Goal: Information Seeking & Learning: Learn about a topic

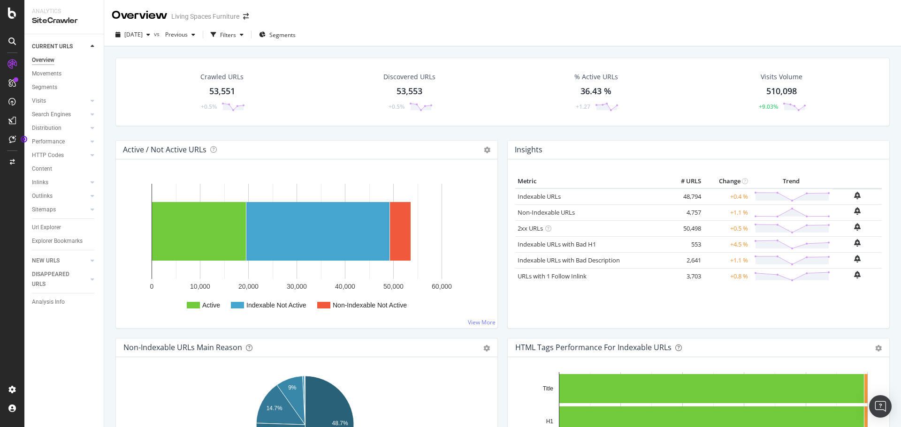
click at [107, 76] on div "Crawled URLs 53,551 +0.5% Discovered URLs 53,553 +0.5% % Active URLs 36.43 % +1…" at bounding box center [502, 259] width 797 height 427
click at [449, 16] on div "Overview Living Spaces Furniture" at bounding box center [502, 11] width 797 height 23
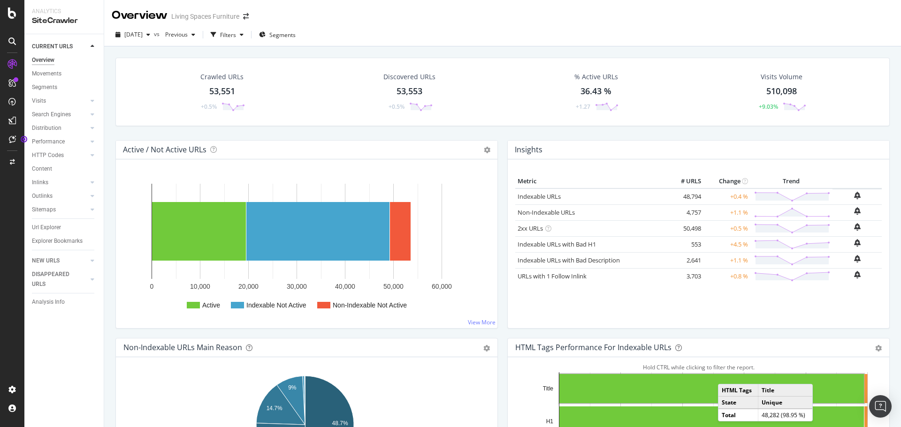
click at [445, 9] on div "Overview Living Spaces Furniture" at bounding box center [502, 11] width 797 height 23
click at [91, 154] on icon at bounding box center [93, 155] width 4 height 6
click at [110, 213] on div "Crawled URLs 53,551 +0.5% Discovered URLs 53,553 +0.5% % Active URLs 36.43 % +1…" at bounding box center [502, 259] width 797 height 427
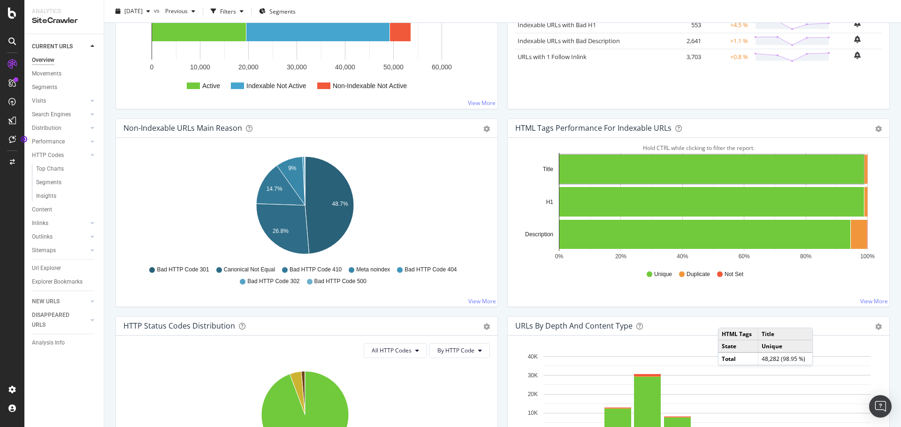
scroll to position [141, 0]
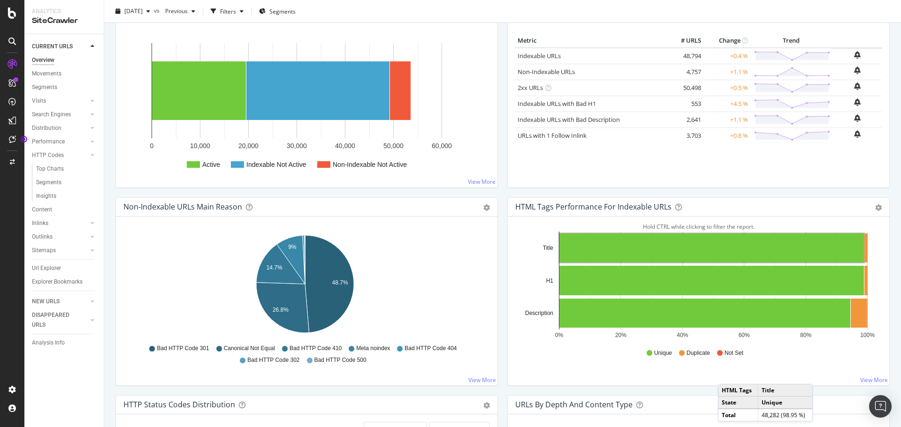
click at [497, 217] on div "Non-Indexable URLs Main Reason Pie Table Export as CSV Add to Custom Report Hol…" at bounding box center [307, 297] width 392 height 198
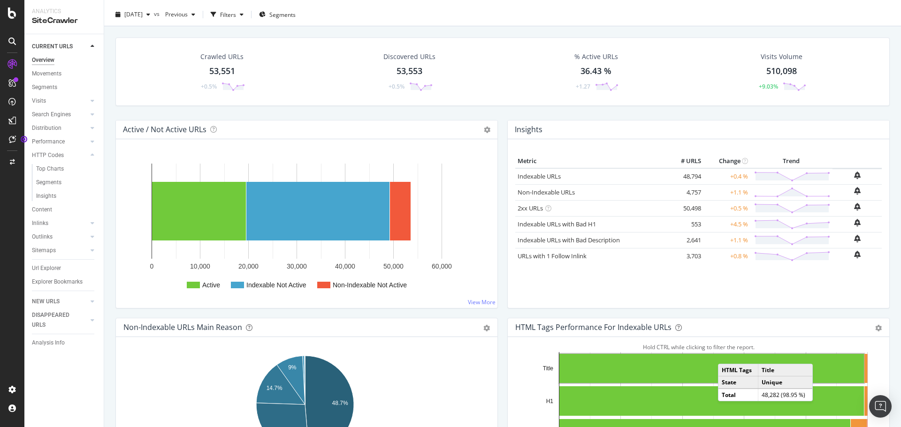
scroll to position [0, 0]
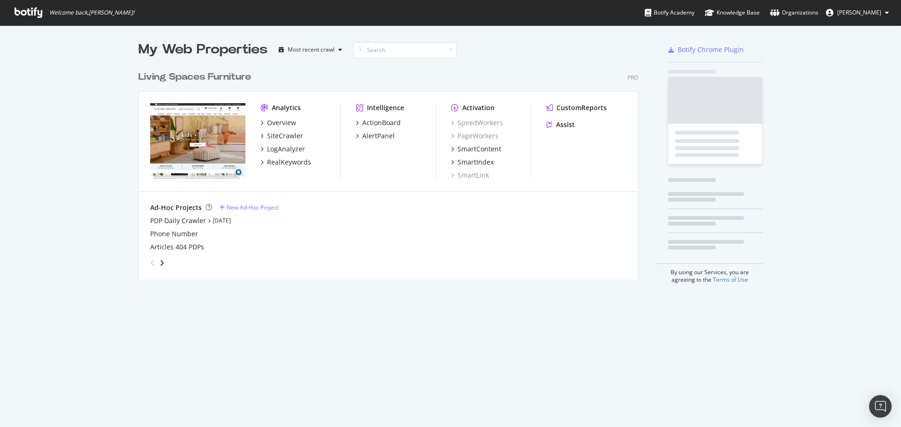
scroll to position [420, 887]
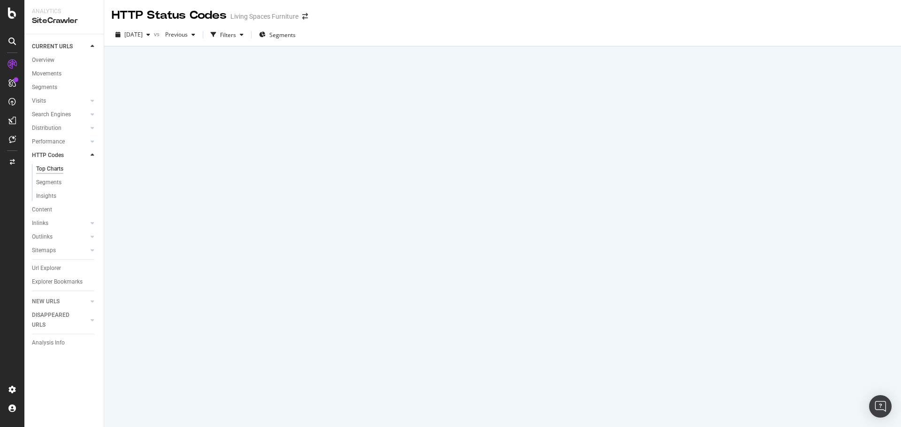
click at [387, 140] on div at bounding box center [502, 236] width 797 height 381
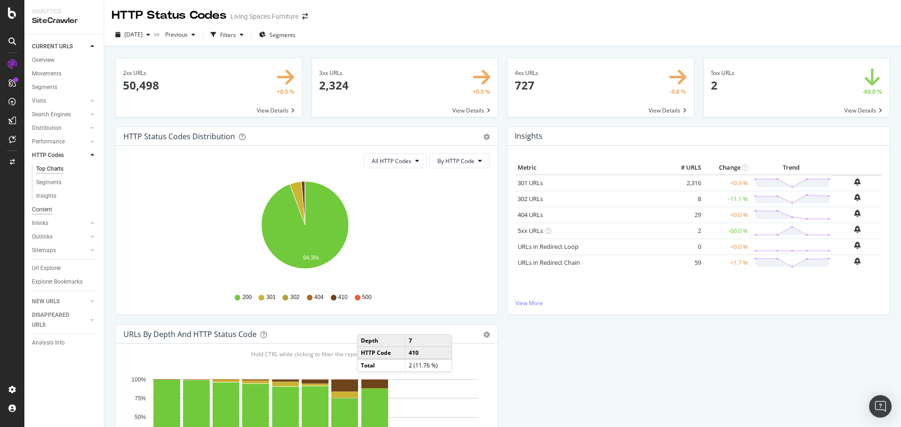
click at [45, 210] on div "Content" at bounding box center [42, 210] width 20 height 10
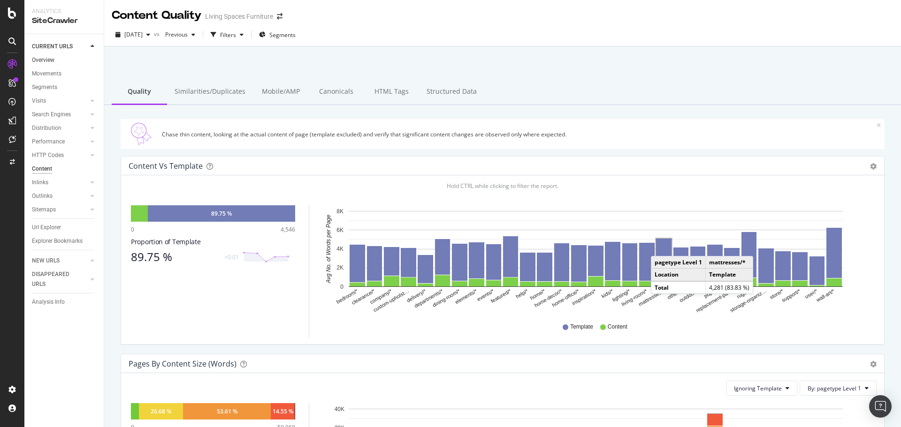
click at [56, 56] on link "Overview" at bounding box center [64, 60] width 65 height 10
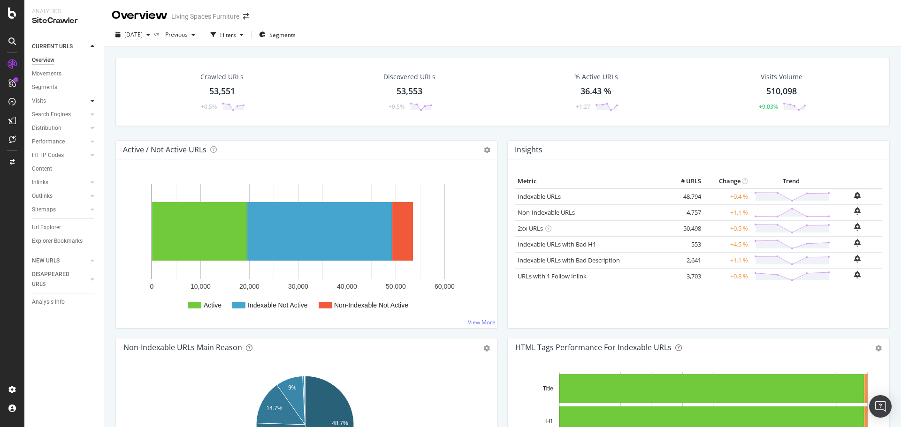
click at [93, 97] on div at bounding box center [92, 100] width 9 height 9
click at [10, 14] on icon at bounding box center [12, 13] width 8 height 11
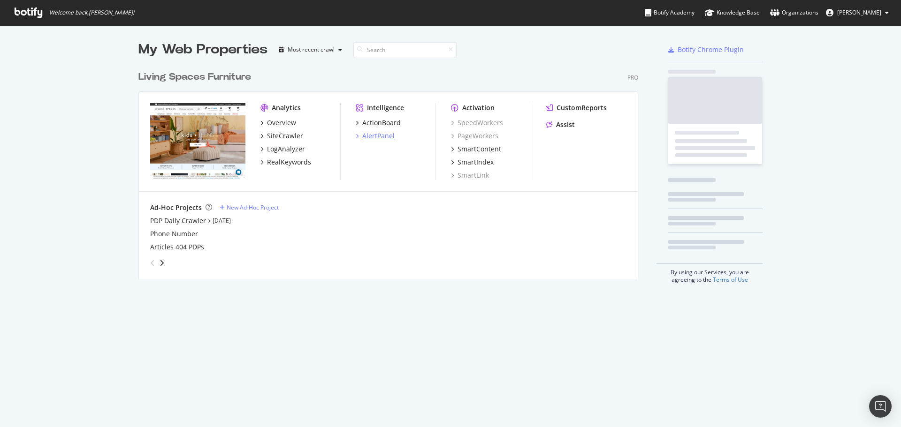
scroll to position [420, 887]
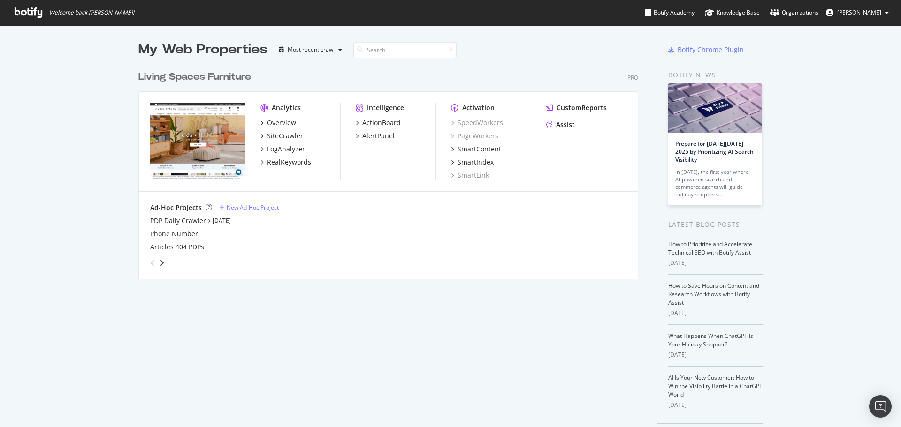
drag, startPoint x: 380, startPoint y: 291, endPoint x: 360, endPoint y: 249, distance: 46.0
click at [380, 291] on div "My Web Properties Most recent crawl Living Spaces Furniture Pro Analytics Overv…" at bounding box center [397, 241] width 518 height 403
click at [32, 10] on icon at bounding box center [29, 13] width 28 height 10
click at [270, 150] on div "LogAnalyzer" at bounding box center [286, 148] width 38 height 9
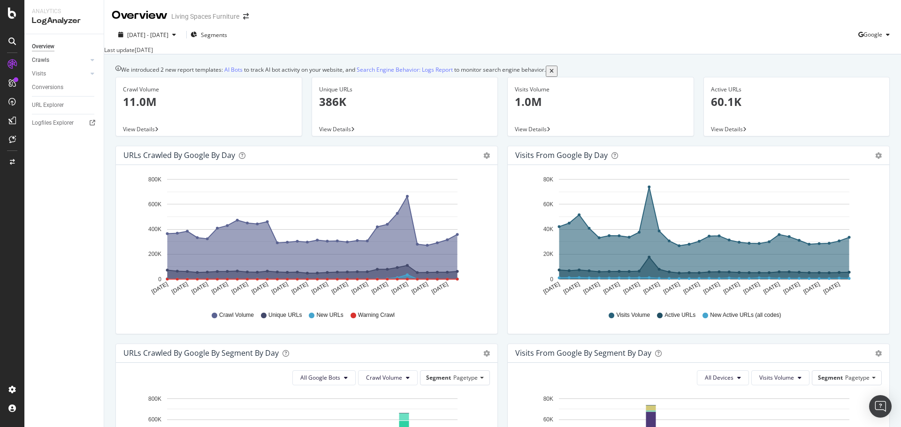
click at [81, 61] on div at bounding box center [82, 59] width 9 height 9
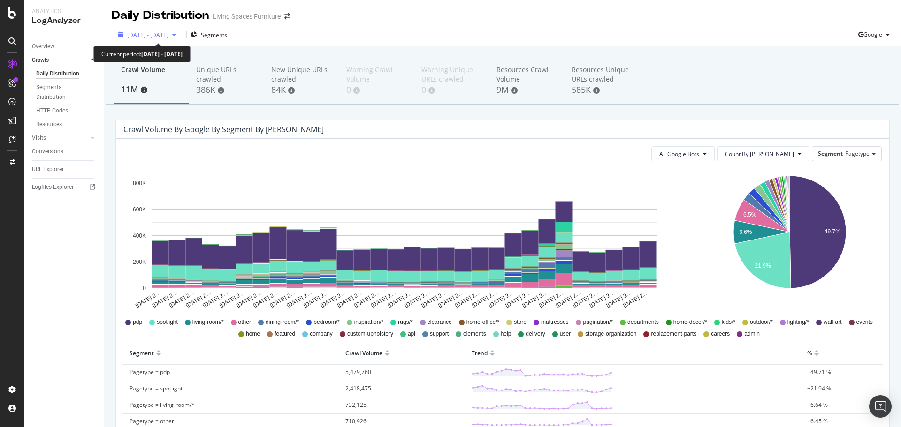
click at [168, 35] on span "2025 Aug. 30th - Sep. 28th" at bounding box center [147, 35] width 41 height 8
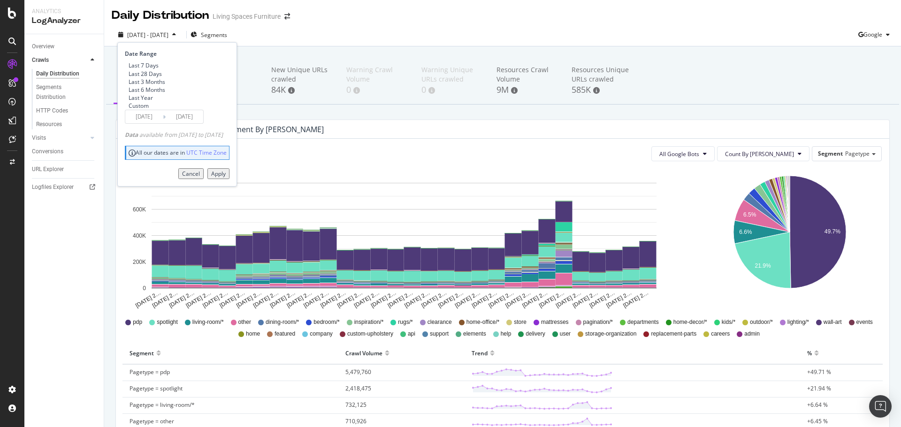
click at [149, 64] on div "Last 7 Days" at bounding box center [144, 65] width 30 height 8
type input "2025/09/22"
click at [226, 178] on div "Apply" at bounding box center [218, 174] width 15 height 8
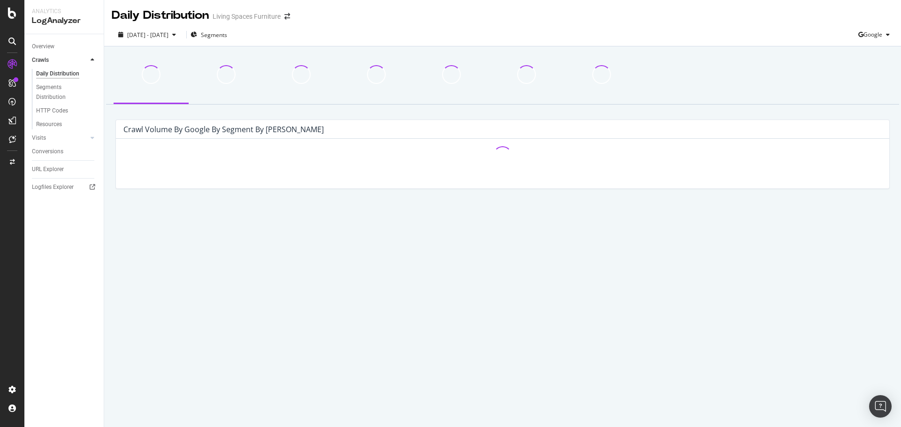
click at [403, 23] on div "Daily Distribution Living Spaces Furniture" at bounding box center [502, 11] width 797 height 23
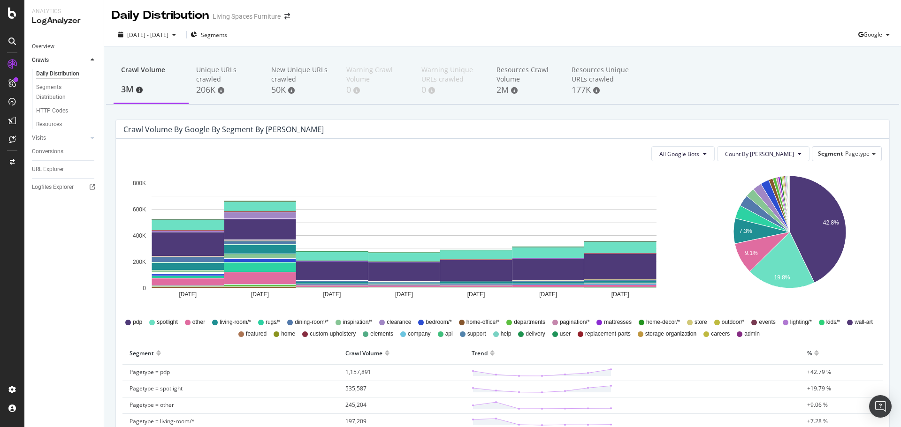
click at [58, 43] on link "Overview" at bounding box center [64, 47] width 65 height 10
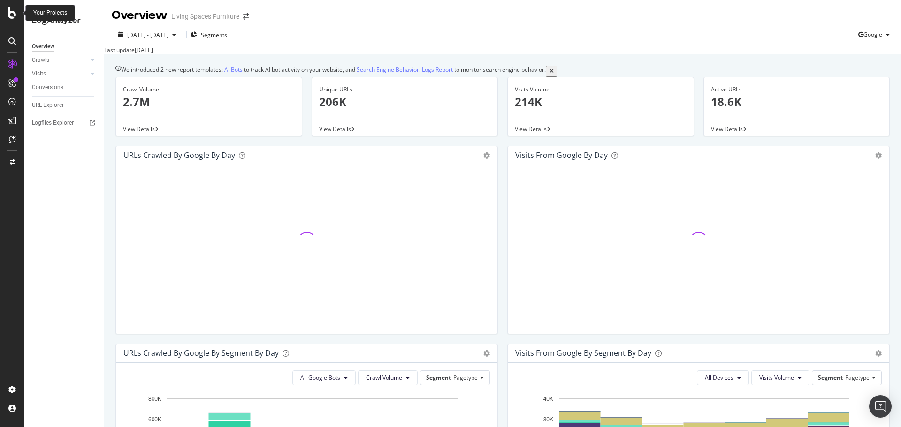
click at [11, 13] on icon at bounding box center [12, 13] width 8 height 11
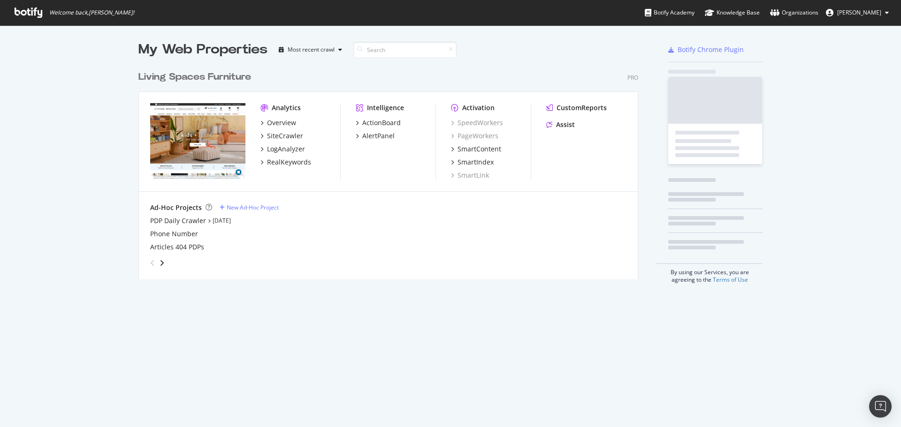
scroll to position [420, 887]
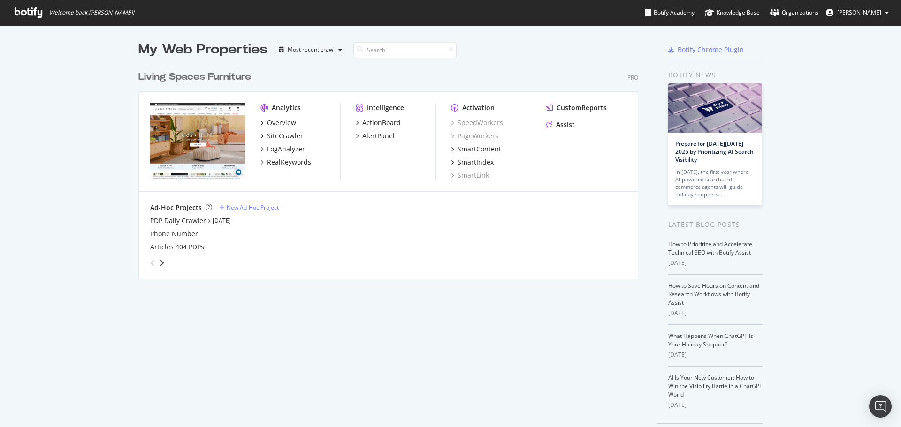
click at [376, 273] on div "Ad-Hoc Projects New Ad-Hoc Project PDP Daily Crawler Sep 29th 25 Phone Number A…" at bounding box center [388, 237] width 499 height 90
click at [384, 326] on div "My Web Properties Most recent crawl Living Spaces Furniture Pro Analytics Overv…" at bounding box center [397, 241] width 518 height 403
click at [274, 119] on div "Overview" at bounding box center [281, 122] width 29 height 9
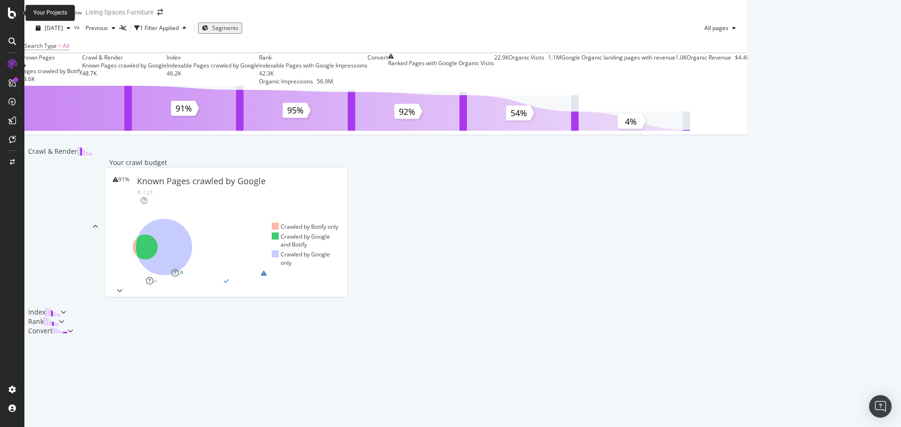
click at [15, 16] on icon at bounding box center [12, 13] width 8 height 11
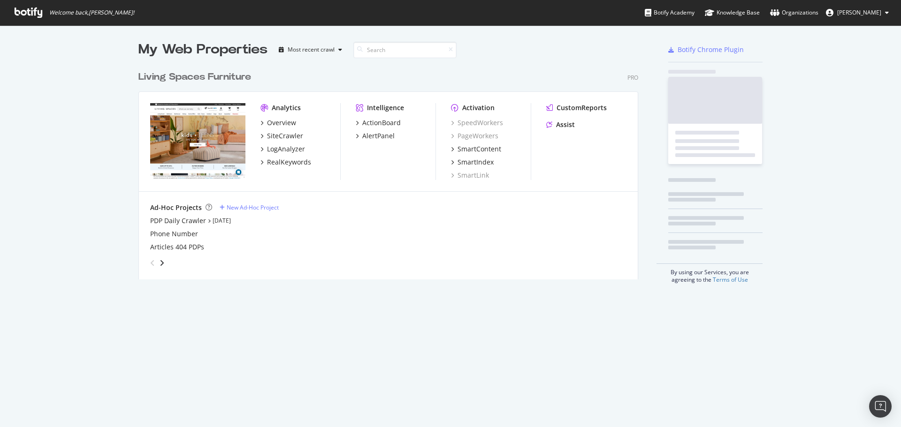
scroll to position [420, 887]
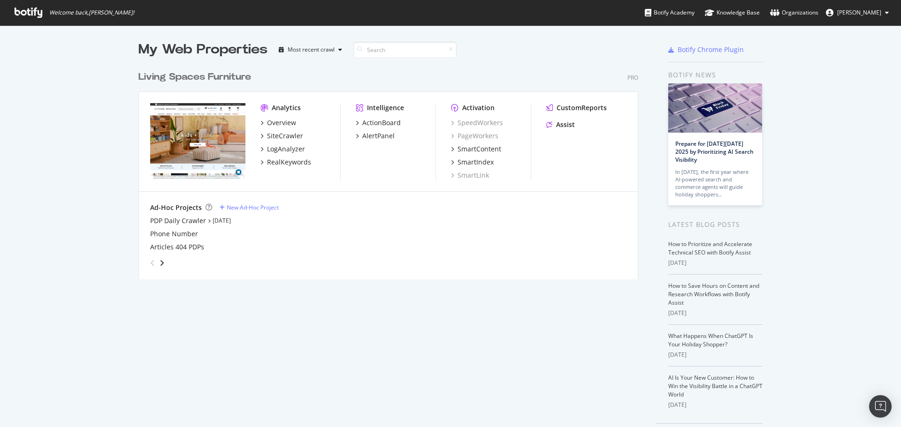
click at [110, 13] on span "Welcome back, Anthony Hernandez !" at bounding box center [91, 13] width 85 height 8
click at [24, 13] on icon at bounding box center [29, 13] width 28 height 10
click at [257, 120] on div "Analytics Overview SiteCrawler LogAnalyzer RealKeywords Intelligence ActionBoar…" at bounding box center [388, 142] width 499 height 100
click at [260, 125] on div "Overview" at bounding box center [278, 122] width 36 height 9
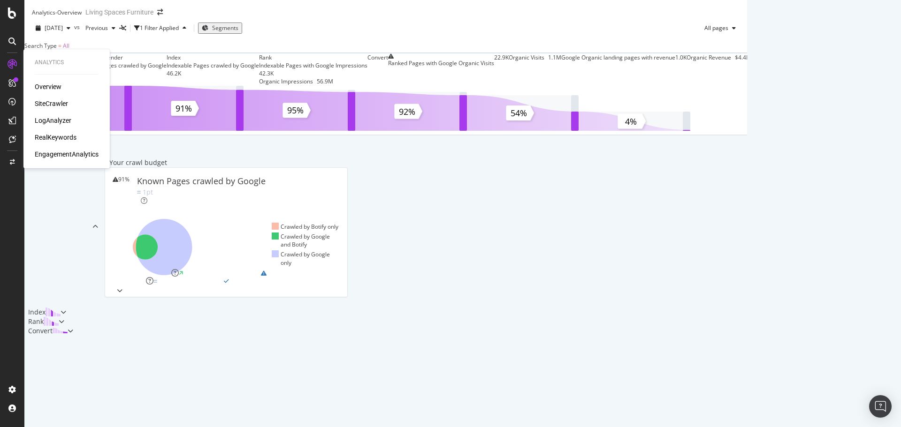
click at [58, 88] on div "Overview" at bounding box center [48, 86] width 27 height 9
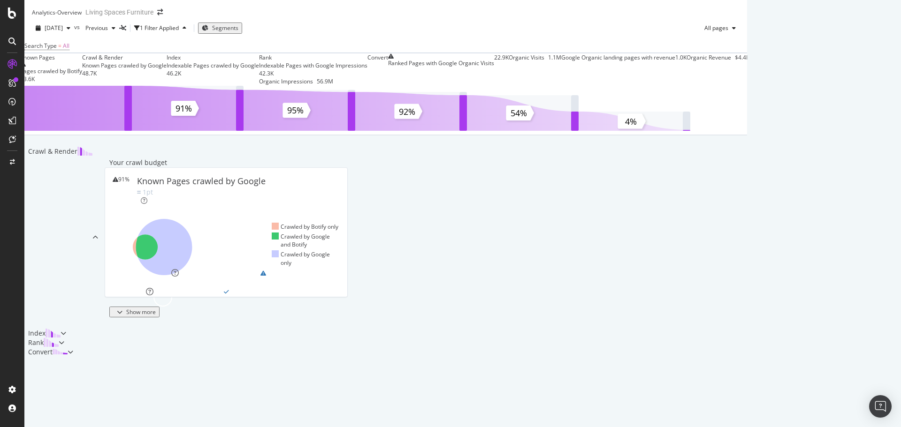
click at [69, 144] on div "Known Pages Pages crawled by Botify 53.6K Crawl & Render Known Pages crawled by…" at bounding box center [385, 205] width 722 height 304
click at [1, 13] on div at bounding box center [12, 13] width 23 height 11
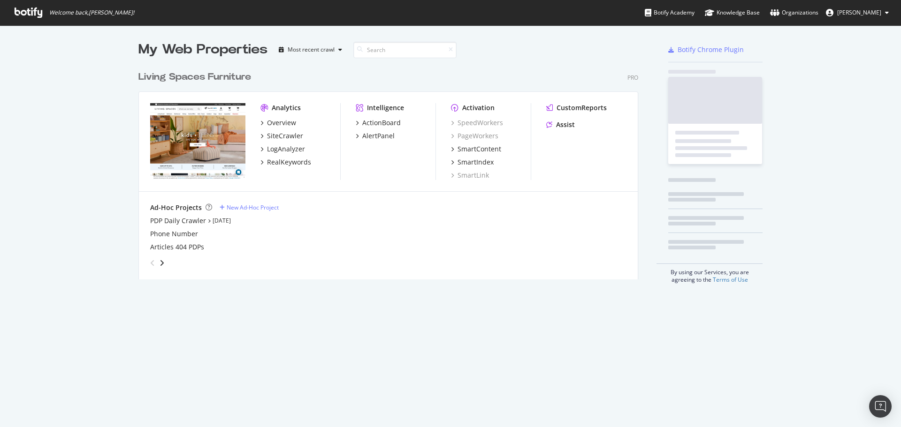
scroll to position [420, 887]
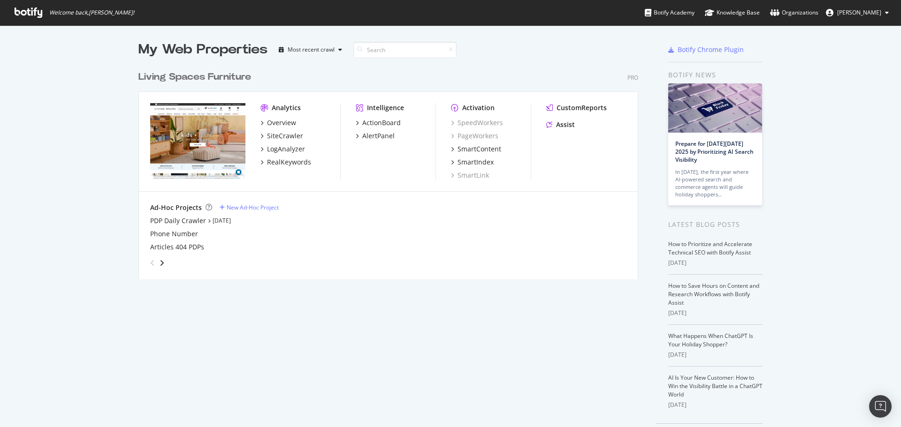
click at [37, 5] on span "Welcome back, Anthony Hernandez !" at bounding box center [74, 12] width 135 height 25
click at [226, 77] on div "Living Spaces Furniture" at bounding box center [194, 77] width 113 height 14
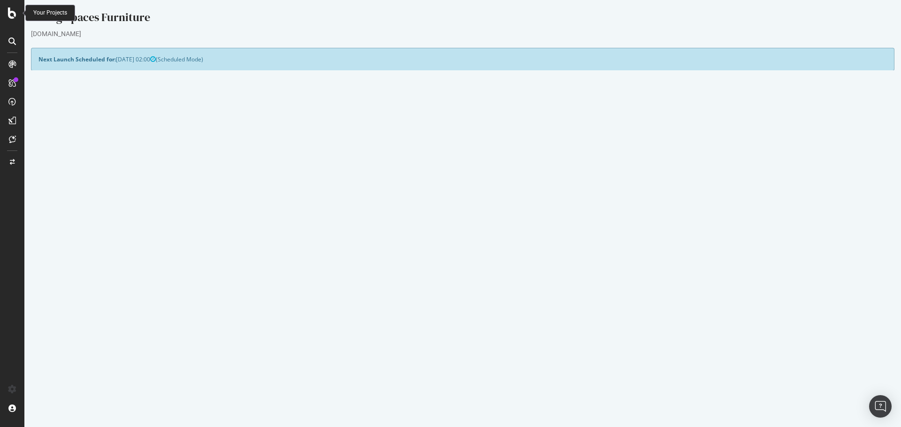
click at [124, 15] on div "Living Spaces Furniture" at bounding box center [462, 19] width 863 height 20
click at [17, 8] on div at bounding box center [12, 13] width 23 height 11
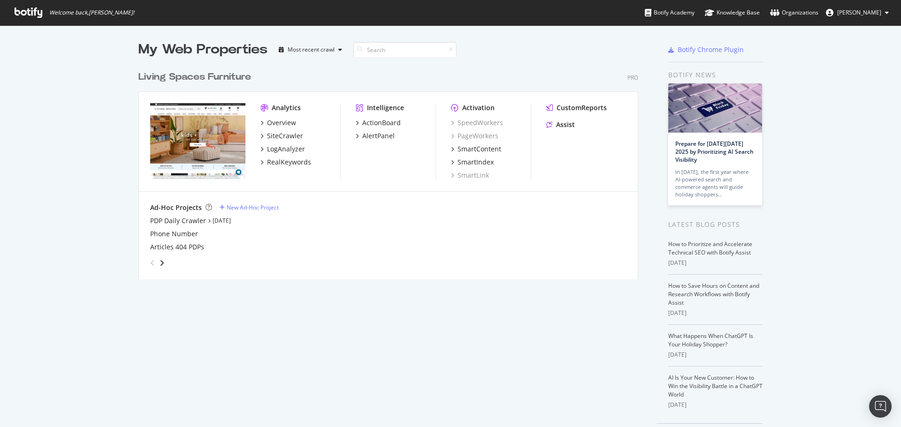
scroll to position [420, 887]
click at [795, 12] on div "Organizations" at bounding box center [794, 12] width 48 height 9
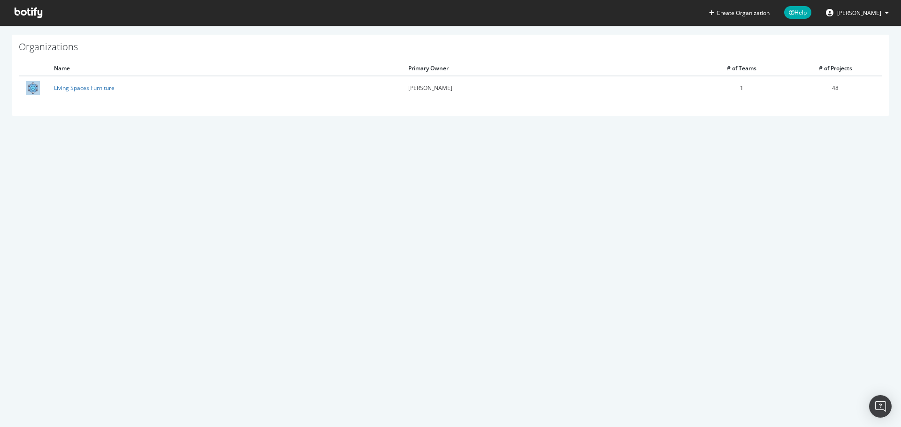
click at [33, 9] on icon at bounding box center [29, 13] width 28 height 10
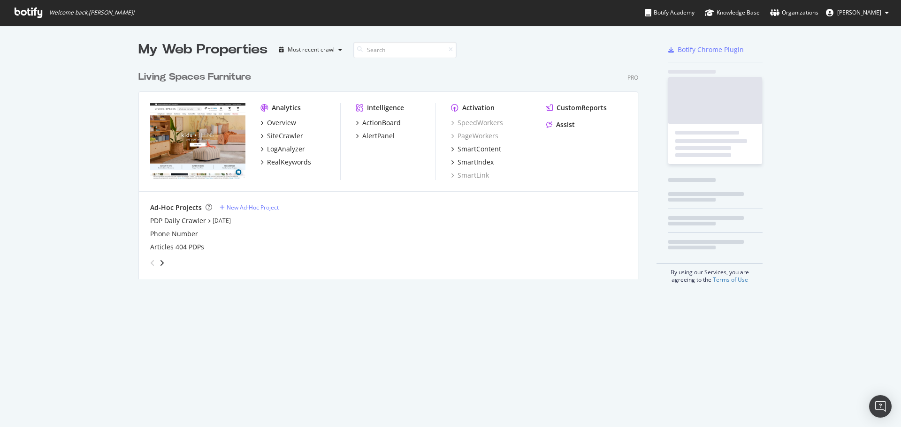
scroll to position [213, 500]
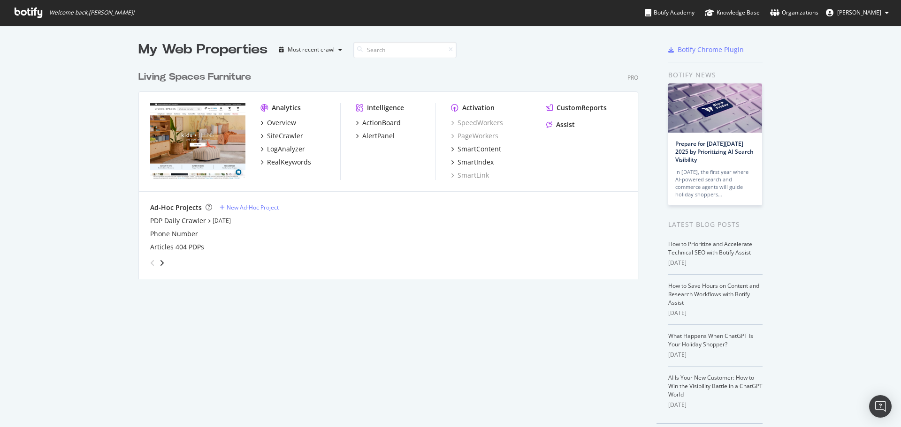
click at [692, 44] on div "Botify Chrome Plugin" at bounding box center [715, 50] width 94 height 20
click at [703, 51] on div "Botify Chrome Plugin" at bounding box center [710, 49] width 66 height 9
click at [320, 306] on div "My Web Properties Most recent crawl Living Spaces Furniture Pro Analytics Overv…" at bounding box center [397, 241] width 518 height 403
click at [179, 223] on div "PDP Daily Crawler" at bounding box center [178, 220] width 56 height 9
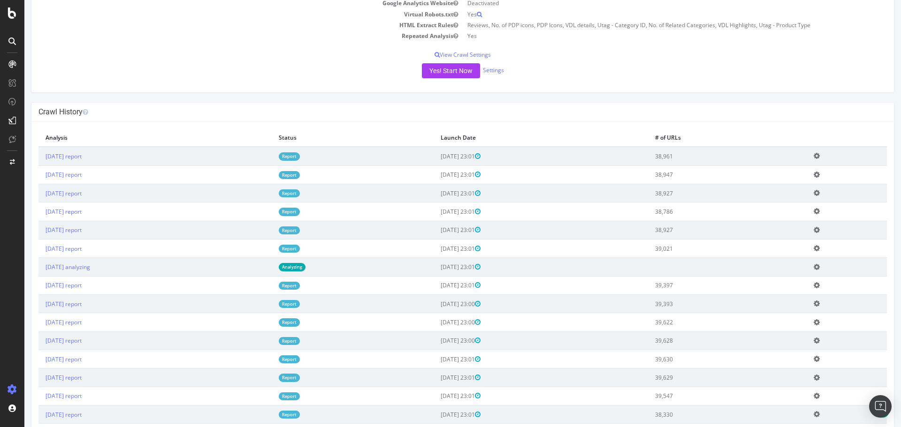
scroll to position [188, 0]
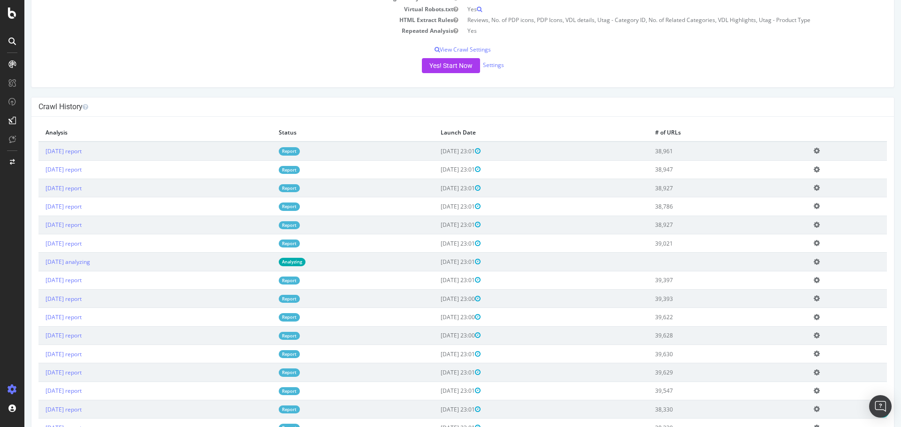
click at [300, 152] on link "Report" at bounding box center [289, 151] width 21 height 8
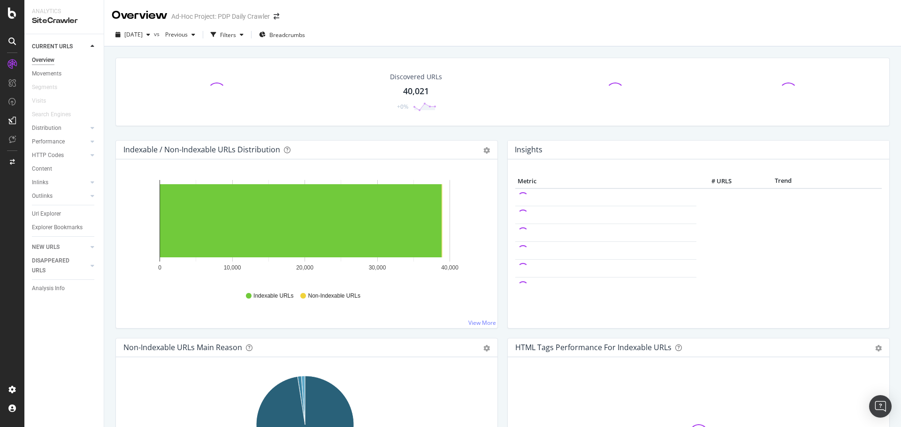
click at [502, 191] on div "Insights Metric # URLS Trend" at bounding box center [698, 239] width 392 height 198
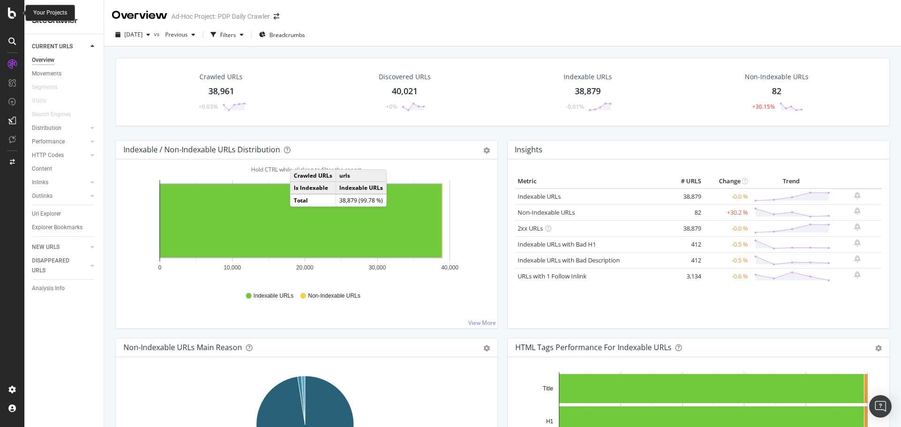
click at [3, 13] on div at bounding box center [12, 13] width 23 height 11
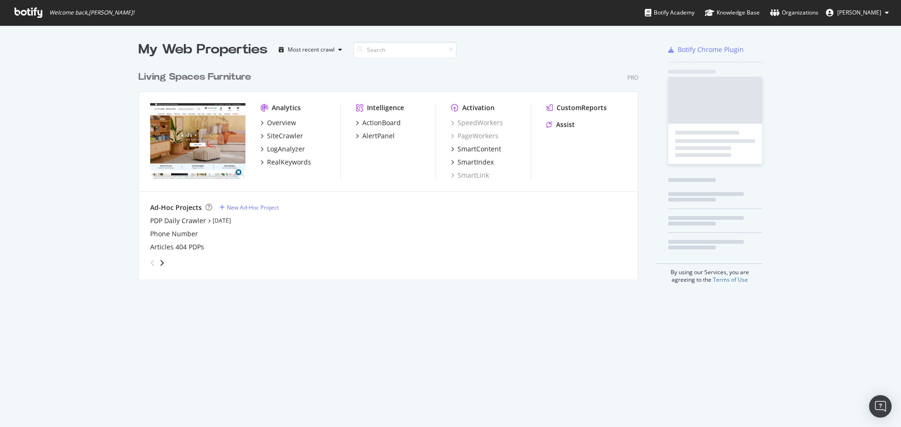
scroll to position [420, 887]
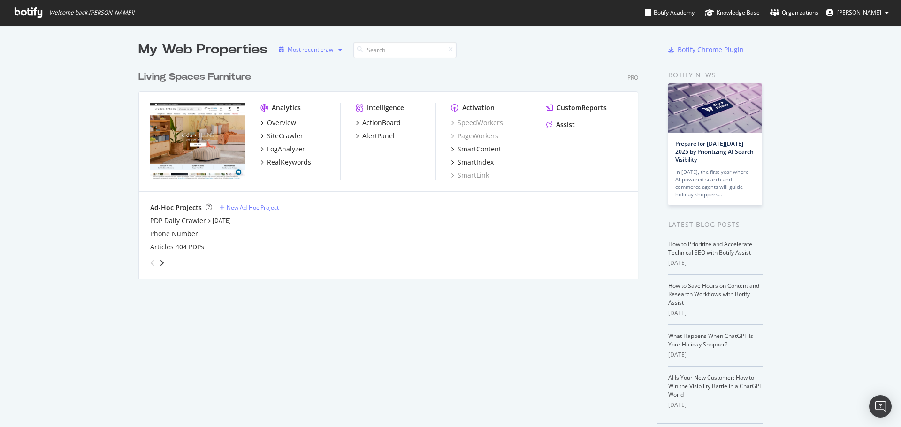
click at [327, 51] on div "Most recent crawl" at bounding box center [311, 50] width 47 height 6
click at [327, 67] on div "Most recent crawl" at bounding box center [319, 65] width 49 height 8
click at [324, 62] on div "Most recent crawl" at bounding box center [319, 65] width 49 height 8
click at [544, 70] on div "Living Spaces Furniture Pro" at bounding box center [388, 77] width 500 height 14
click at [357, 405] on div "My Web Properties Most recent crawl Living Spaces Furniture Pro Analytics Overv…" at bounding box center [397, 241] width 518 height 403
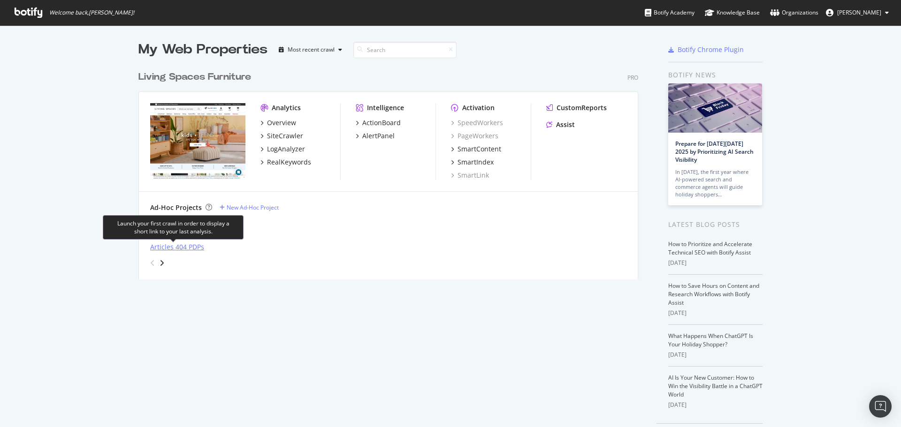
click at [178, 248] on div "Articles 404 PDPs" at bounding box center [177, 247] width 54 height 9
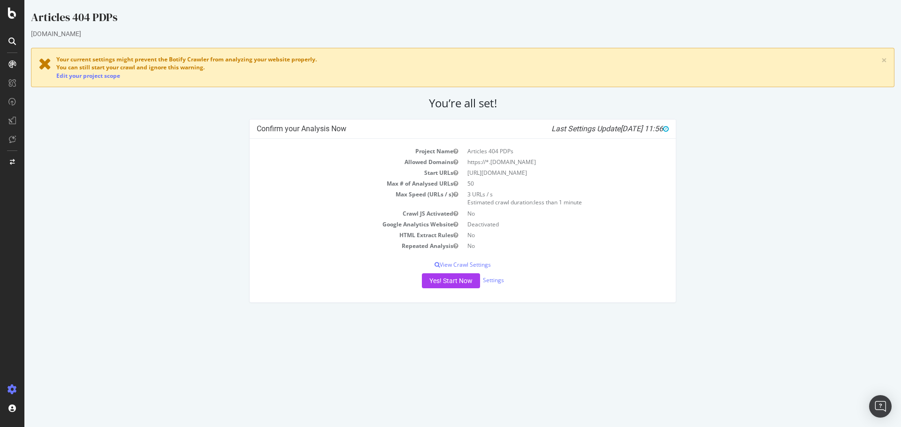
click at [694, 131] on div "Confirm your Analysis Now Last Settings Update 2025-07-28 11:56 Project Name Ar…" at bounding box center [462, 216] width 873 height 194
click at [233, 208] on div "Confirm your Analysis Now Last Settings Update 2025-07-28 11:56 Project Name Ar…" at bounding box center [462, 216] width 873 height 194
click at [6, 8] on div at bounding box center [12, 13] width 23 height 11
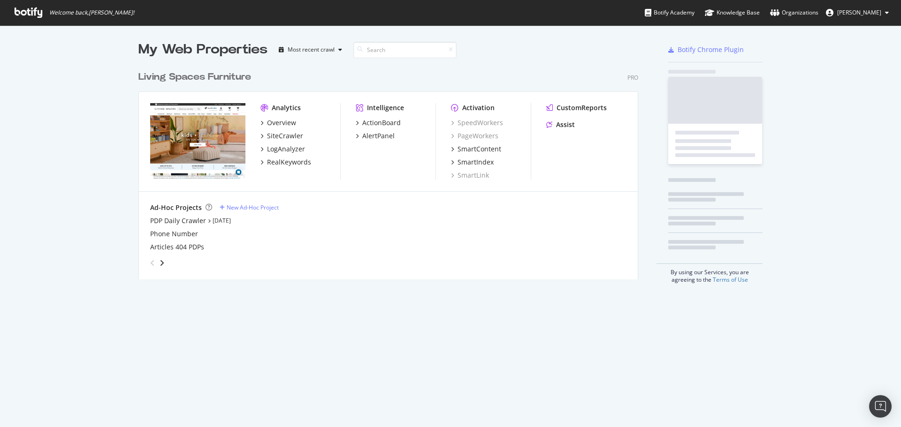
scroll to position [420, 887]
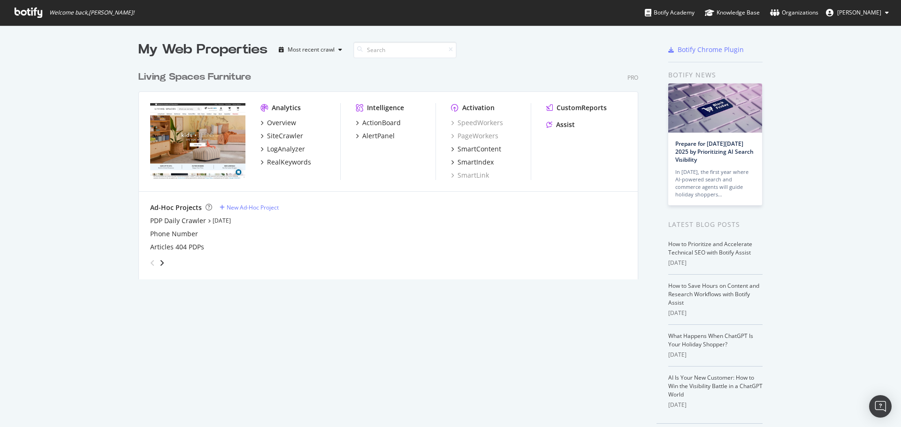
click at [838, 194] on div "My Web Properties Most recent crawl Living Spaces Furniture Pro Analytics Overv…" at bounding box center [450, 241] width 901 height 433
click at [789, 242] on div "My Web Properties Most recent crawl Living Spaces Furniture Pro Analytics Overv…" at bounding box center [450, 241] width 901 height 433
click at [802, 229] on div "My Web Properties Most recent crawl Living Spaces Furniture Pro Analytics Overv…" at bounding box center [450, 241] width 901 height 433
click at [818, 68] on div "My Web Properties Most recent crawl Living Spaces Furniture Pro Analytics Overv…" at bounding box center [450, 241] width 901 height 433
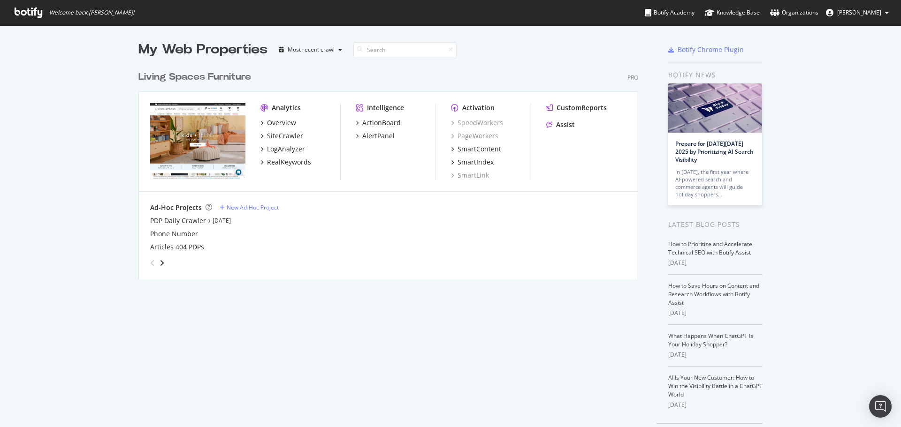
click at [885, 12] on icon at bounding box center [887, 13] width 4 height 6
click at [841, 210] on div "My Web Properties Most recent crawl Living Spaces Furniture Pro Analytics Overv…" at bounding box center [450, 241] width 901 height 433
click at [391, 279] on div "Ad-Hoc Projects New Ad-Hoc Project PDP Daily Crawler Sep 29th 25 Phone Number A…" at bounding box center [388, 237] width 499 height 90
click at [267, 123] on div "Overview" at bounding box center [281, 122] width 29 height 9
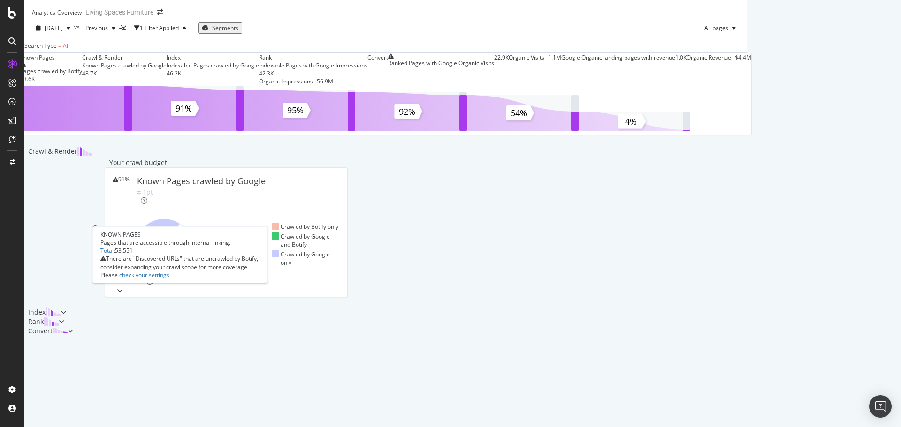
scroll to position [47, 0]
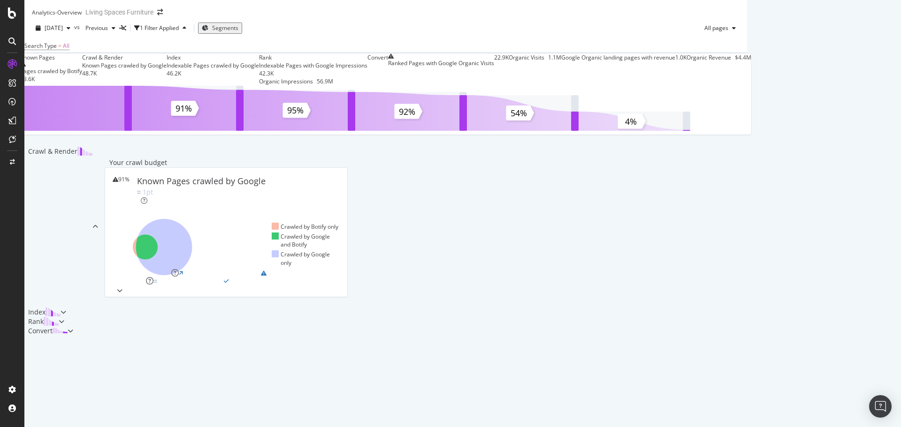
click at [747, 296] on div "Known Pages Pages crawled by Botify 53.6K Crawl & Render Known Pages crawled by…" at bounding box center [385, 194] width 722 height 283
click at [56, 208] on div "Known Pages Pages crawled by Botify 53.6K Crawl & Render Known Pages crawled by…" at bounding box center [385, 194] width 722 height 283
click at [303, 277] on div "Sitemaps 97% Pages in Sitemaps Target: above 95%" at bounding box center [226, 281] width 234 height 8
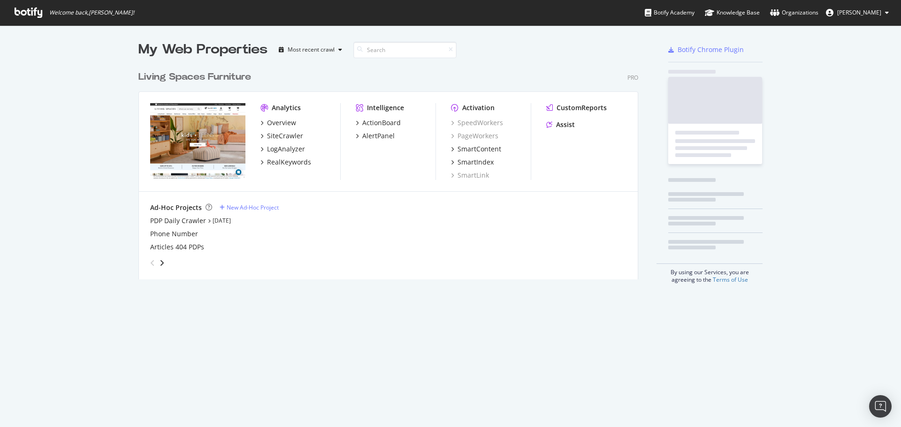
scroll to position [213, 500]
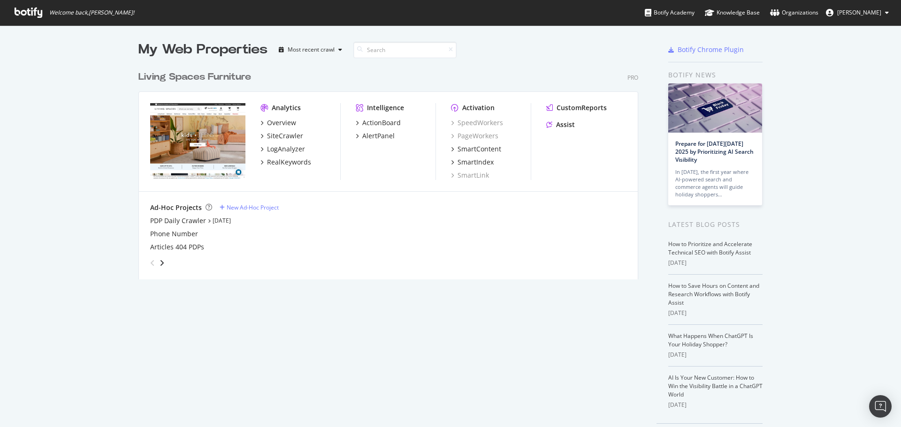
drag, startPoint x: 848, startPoint y: 109, endPoint x: 812, endPoint y: 97, distance: 38.4
click at [848, 109] on div "My Web Properties Most recent crawl Living Spaces Furniture Pro Analytics Overv…" at bounding box center [450, 241] width 901 height 433
click at [272, 135] on div "SiteCrawler" at bounding box center [285, 135] width 36 height 9
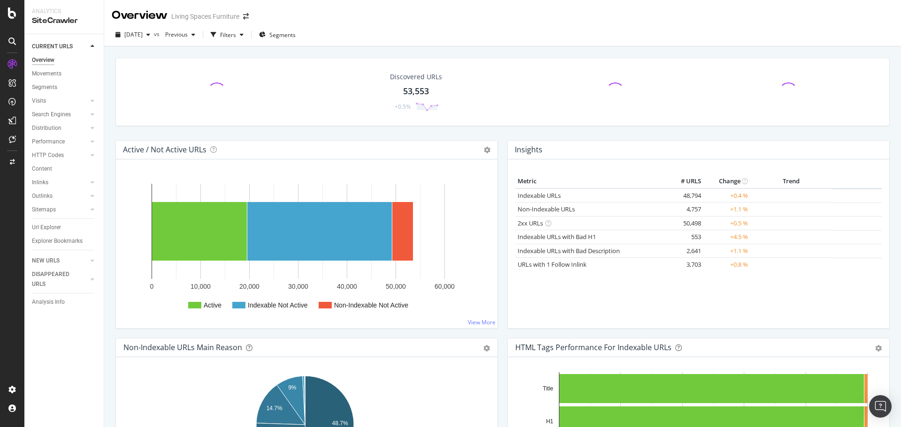
click at [371, 136] on div "Discovered URLs 53,553 +0.5%" at bounding box center [502, 99] width 783 height 83
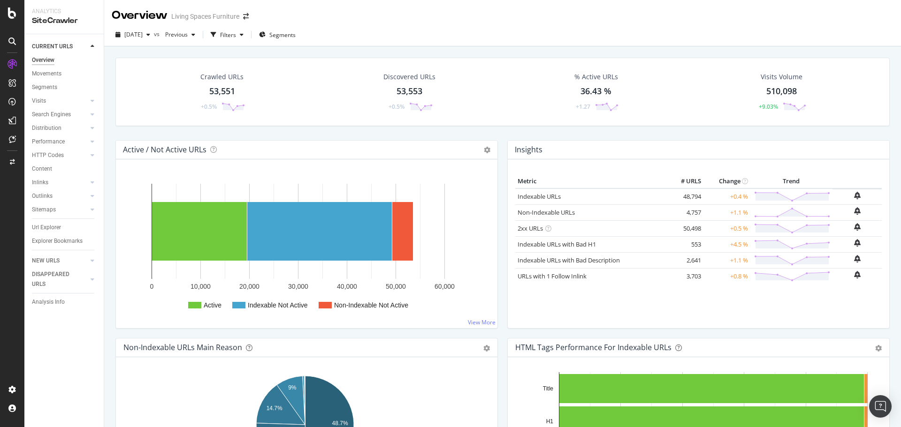
click at [388, 141] on div "Active / Not Active URLs Chart (by Value) Chart (by Percentage) Table Expand Ex…" at bounding box center [306, 150] width 381 height 19
click at [568, 241] on link "Indexable URLs with Bad H1" at bounding box center [556, 244] width 78 height 8
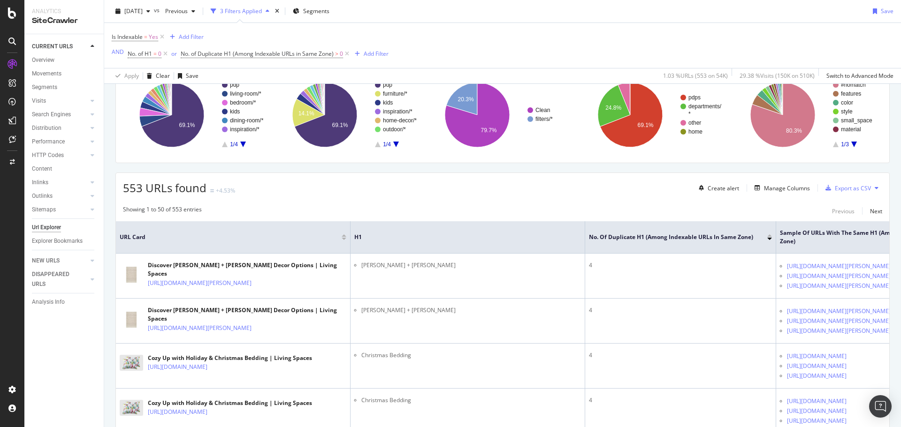
scroll to position [94, 0]
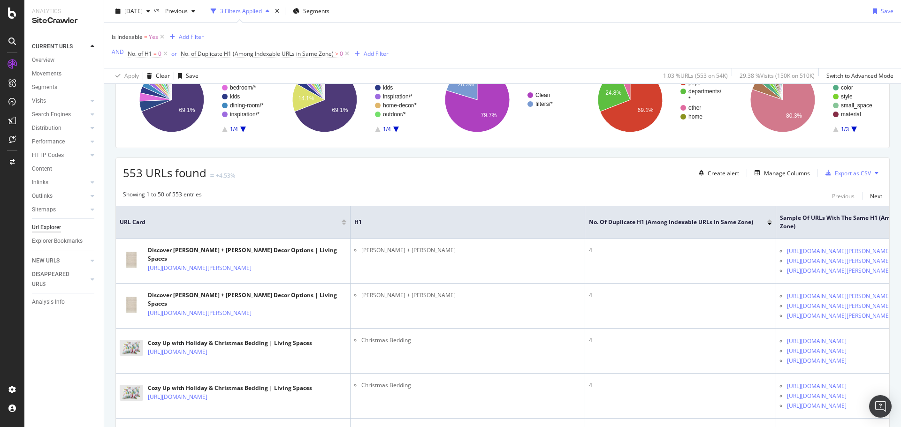
click at [599, 197] on div "Showing 1 to 50 of 553 entries Previous Next" at bounding box center [502, 195] width 773 height 11
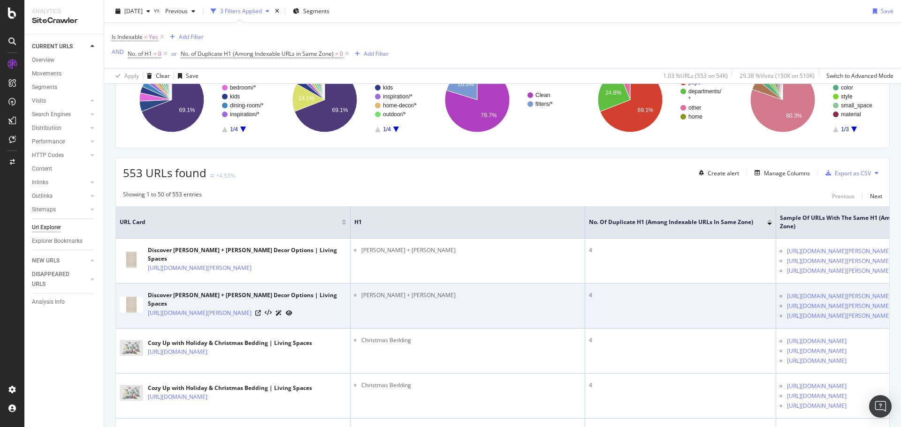
click at [645, 329] on td "4" at bounding box center [680, 306] width 191 height 45
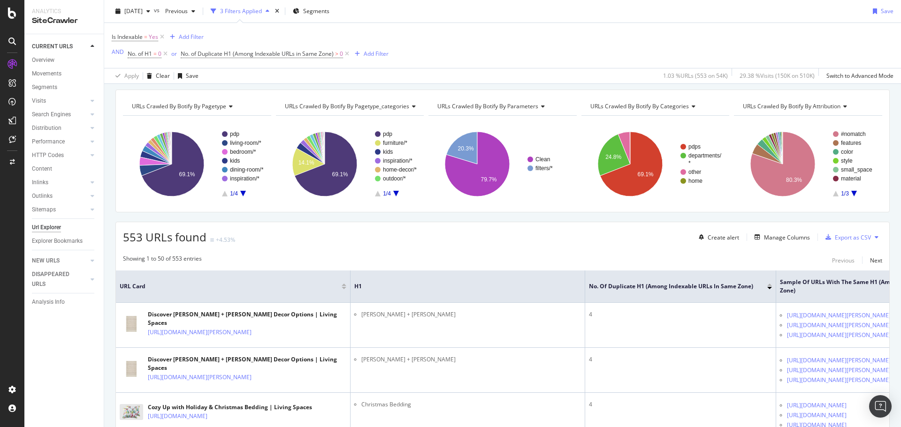
scroll to position [0, 0]
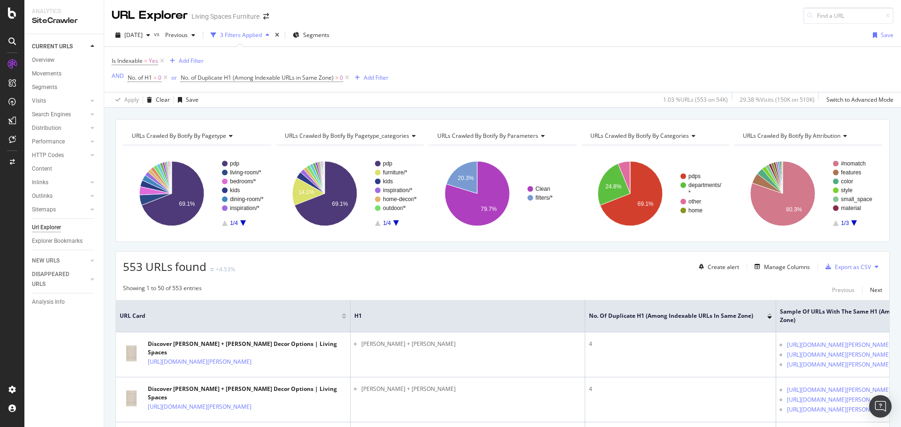
click at [632, 17] on div "URL Explorer Living Spaces Furniture" at bounding box center [502, 12] width 797 height 24
click at [62, 130] on link "Distribution" at bounding box center [60, 128] width 56 height 10
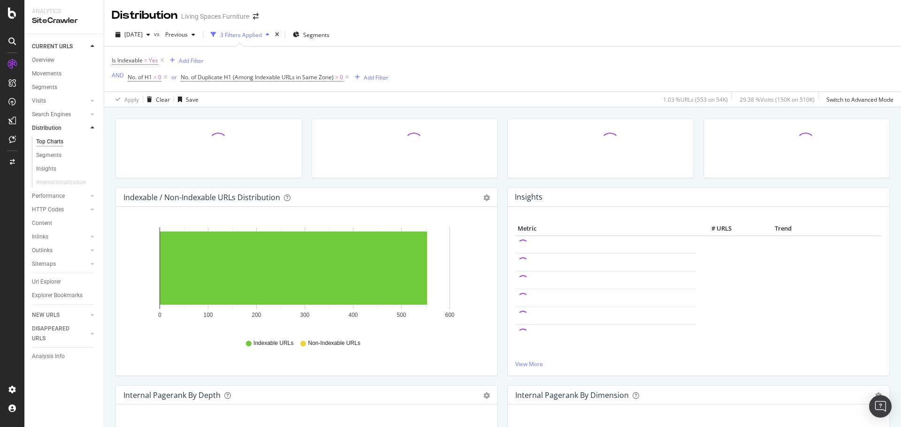
click at [113, 169] on div at bounding box center [209, 153] width 196 height 69
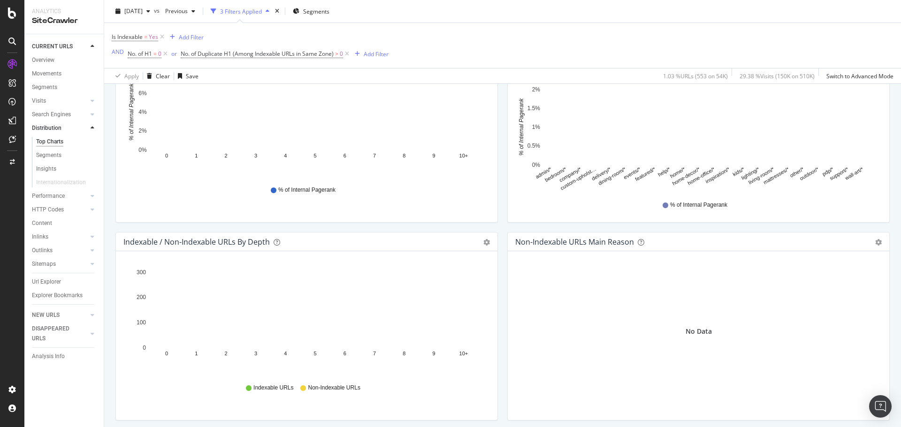
scroll to position [439, 0]
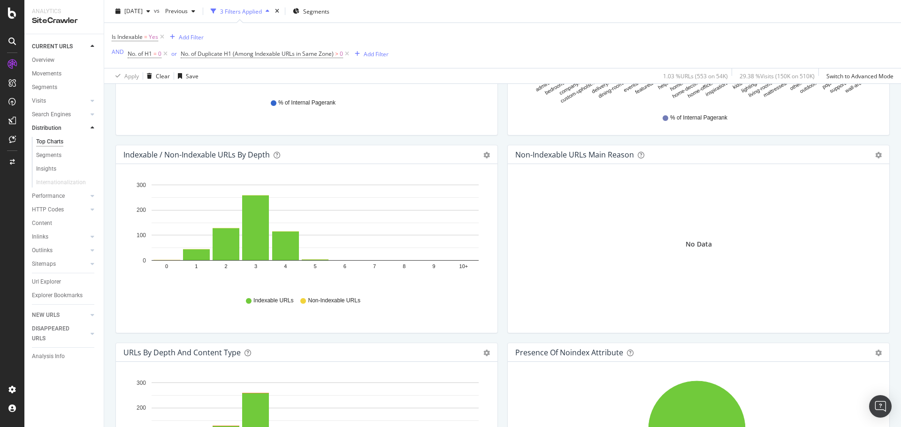
click at [497, 183] on div "Indexable / Non-Indexable URLs by Depth Bar (by Value) Bar (by Percentage) Tabl…" at bounding box center [307, 244] width 392 height 198
click at [496, 184] on div "Indexable / Non-Indexable URLs by Depth Bar (by Value) Bar (by Percentage) Tabl…" at bounding box center [307, 244] width 392 height 198
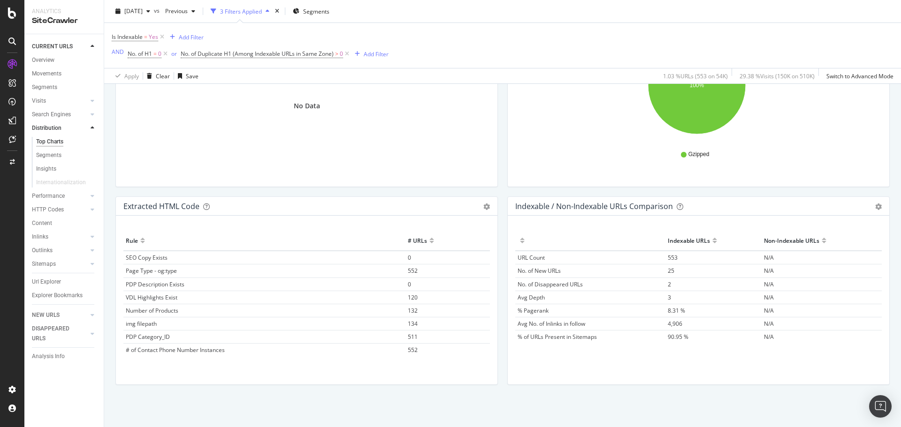
scroll to position [0, 0]
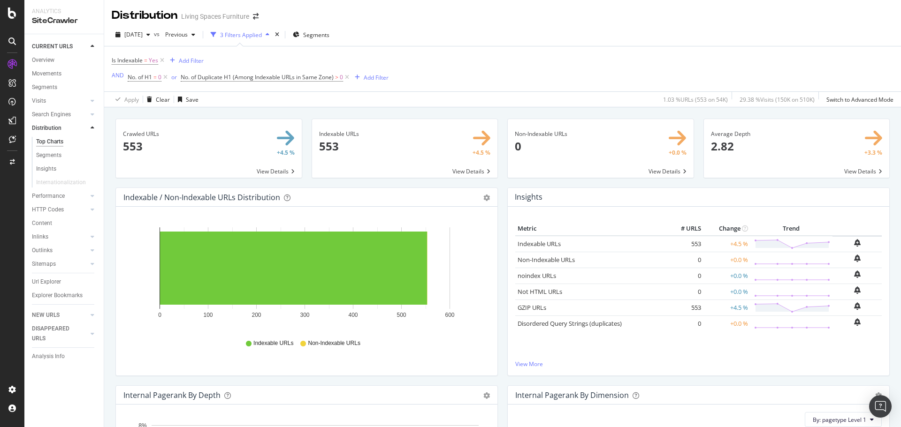
click at [498, 195] on div "Indexable / Non-Indexable URLs Distribution Bar Bar (by Percentage) Table Expor…" at bounding box center [307, 287] width 392 height 198
click at [55, 98] on link "Visits" at bounding box center [60, 101] width 56 height 10
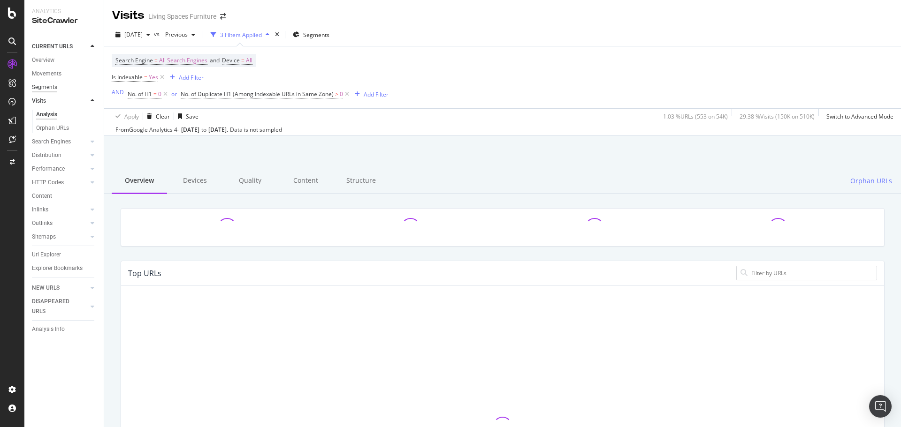
click at [55, 83] on div "Segments" at bounding box center [44, 88] width 25 height 10
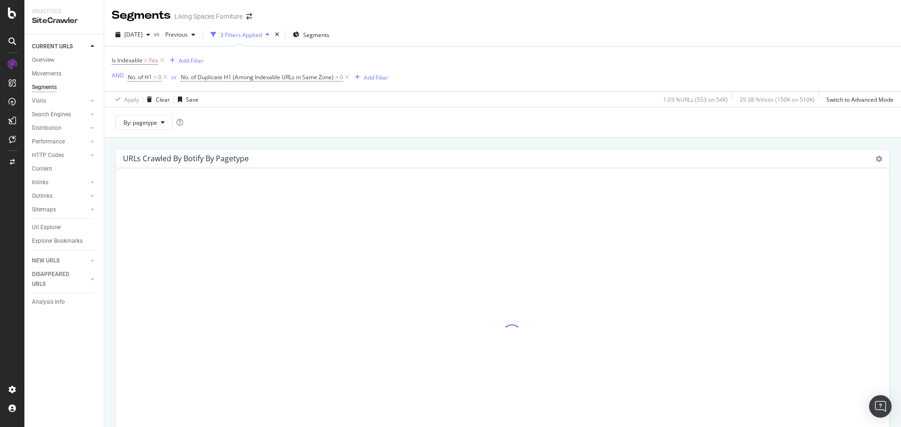
click at [399, 51] on div "Is Indexable = Yes Add Filter AND No. of H1 = 0 or No. of Duplicate H1 (Among I…" at bounding box center [503, 68] width 782 height 45
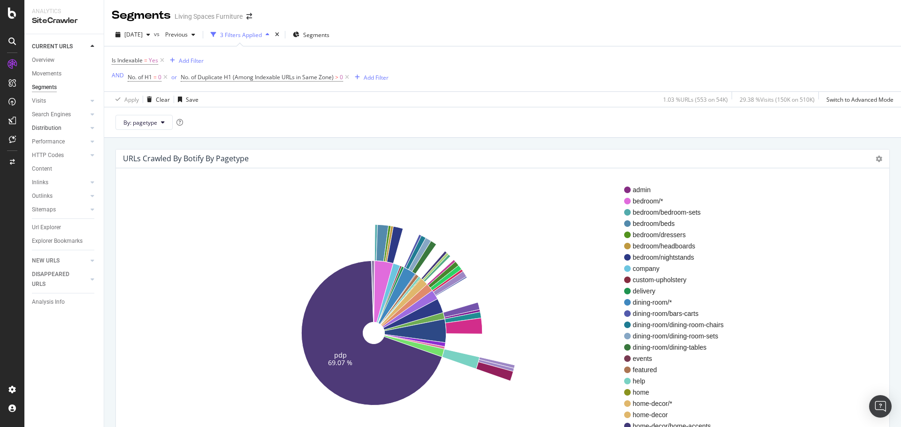
click at [78, 129] on div at bounding box center [82, 127] width 9 height 9
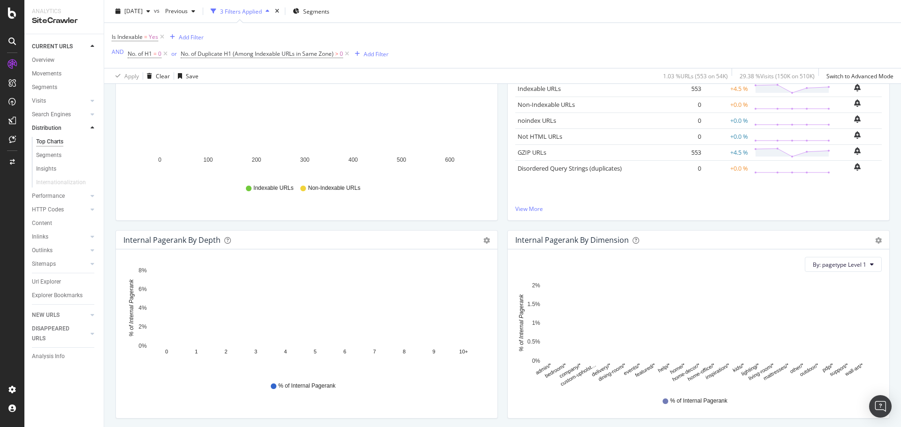
scroll to position [235, 0]
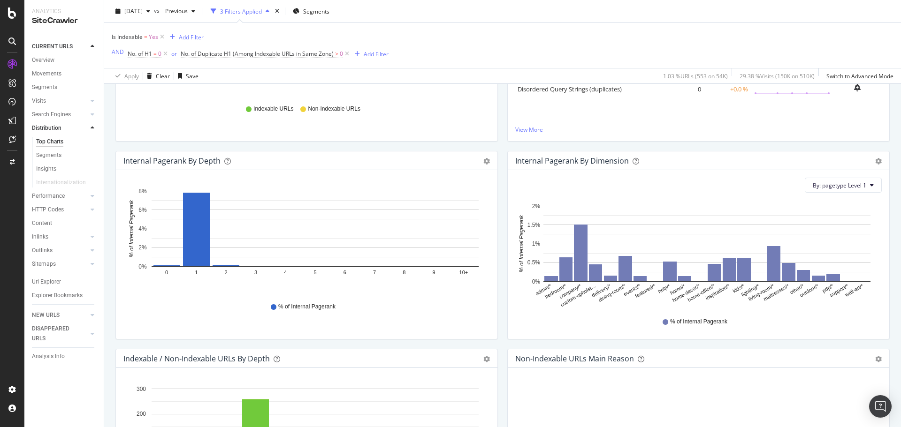
click at [321, 355] on div "Indexable / Non-Indexable URLs by Depth" at bounding box center [296, 358] width 346 height 9
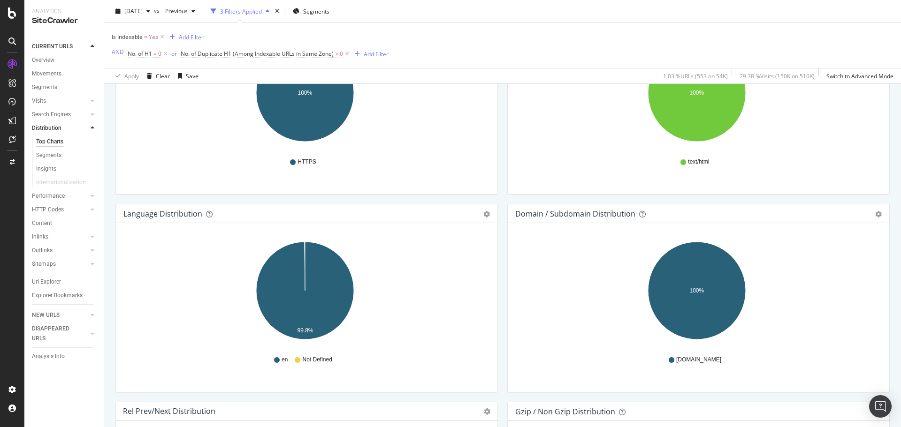
click at [111, 297] on div "Language Distribution Pie Table Export as CSV Add to Custom Report Hold CTRL wh…" at bounding box center [307, 303] width 392 height 198
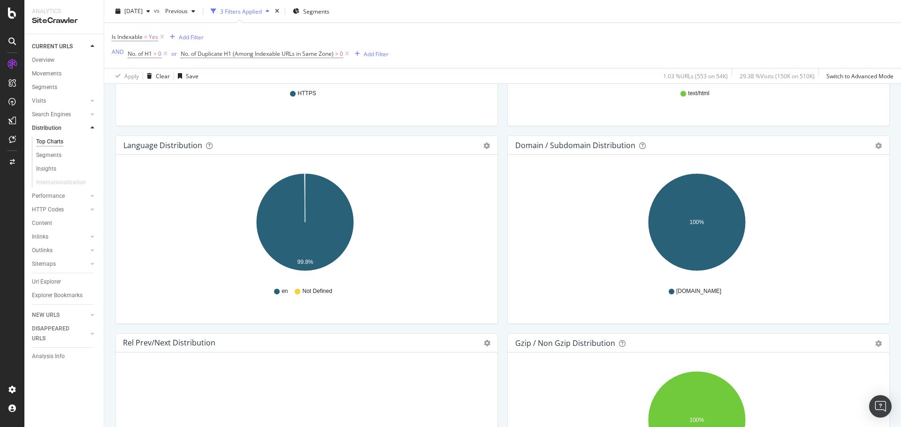
scroll to position [1020, 0]
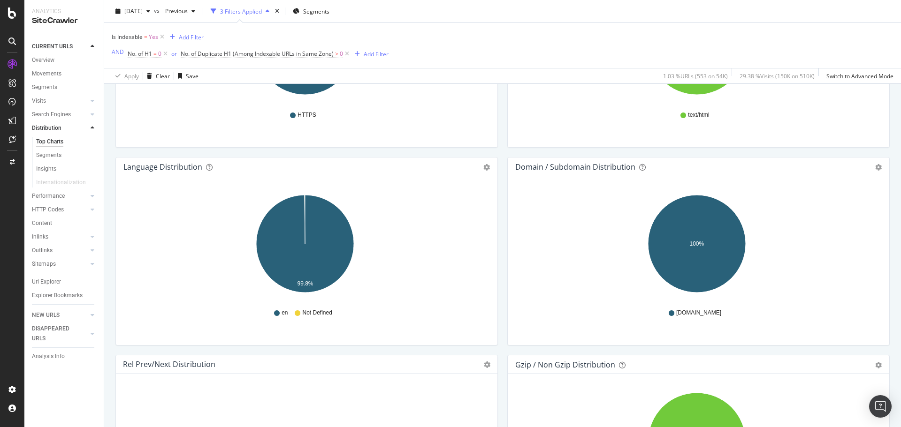
click at [111, 297] on div "Language Distribution Pie Table Export as CSV Add to Custom Report Hold CTRL wh…" at bounding box center [307, 256] width 392 height 198
click at [60, 209] on div "HTTP Codes" at bounding box center [48, 210] width 32 height 10
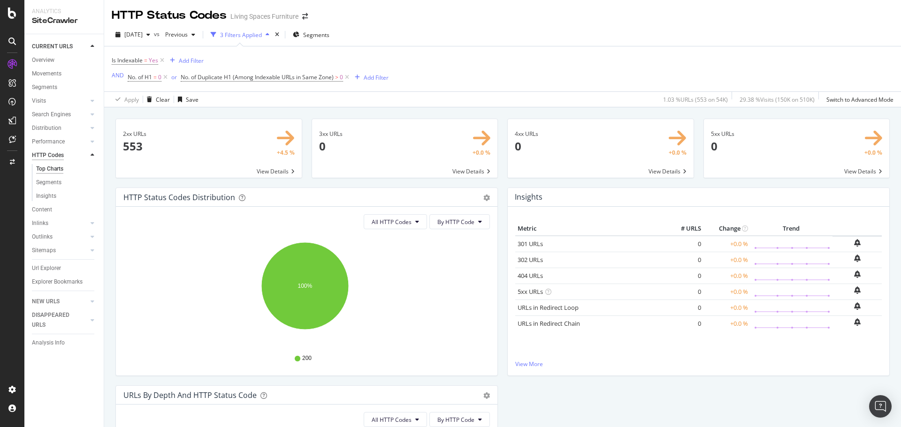
click at [46, 159] on div "HTTP Codes" at bounding box center [48, 156] width 32 height 10
click at [48, 169] on div "Top Charts" at bounding box center [49, 169] width 27 height 10
click at [53, 185] on div "Segments" at bounding box center [48, 183] width 25 height 10
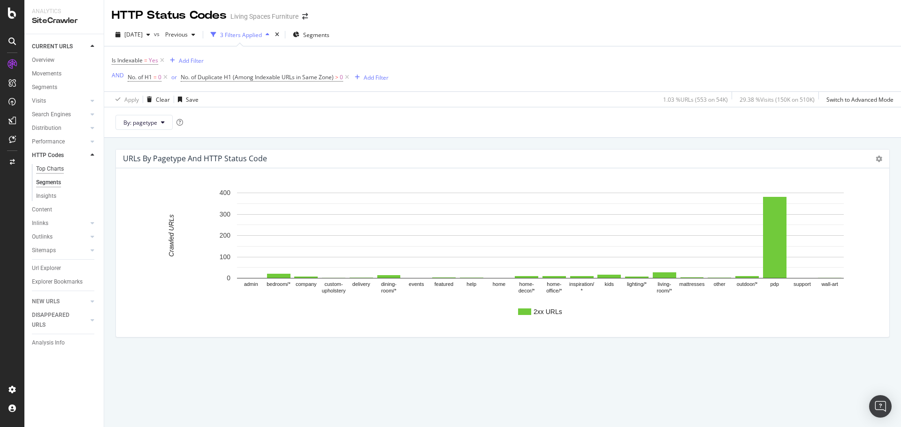
click at [52, 172] on div "Top Charts" at bounding box center [50, 169] width 28 height 10
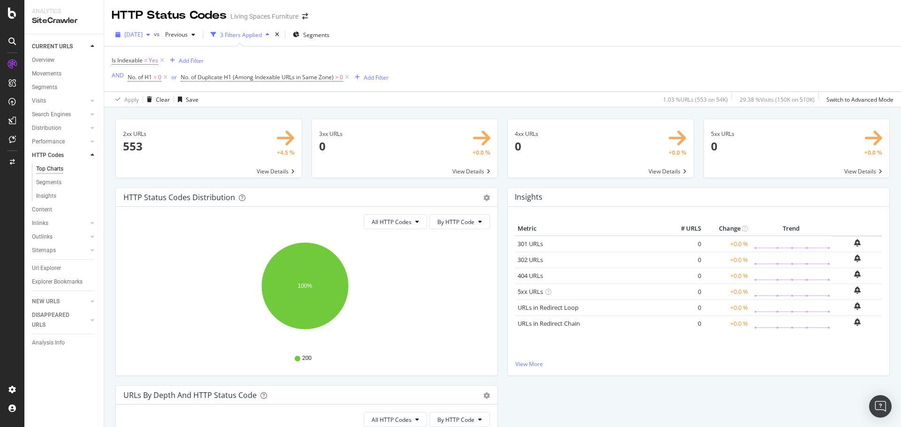
click at [143, 33] on span "[DATE]" at bounding box center [133, 34] width 18 height 8
click at [174, 86] on div "[DATE] 53.3K URLs" at bounding box center [167, 86] width 84 height 8
click at [161, 58] on icon at bounding box center [162, 60] width 8 height 9
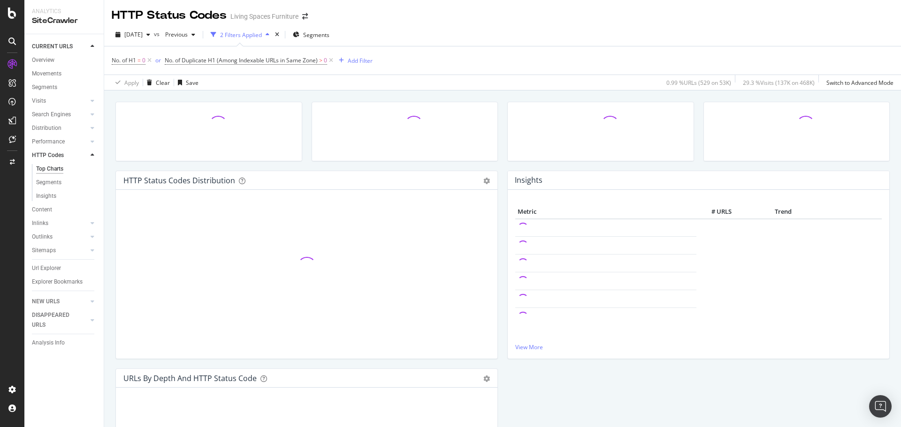
click at [448, 27] on div "[DATE] vs Previous 2 Filters Applied Segments No. of H1 = 0 or No. of Duplicate…" at bounding box center [502, 56] width 797 height 67
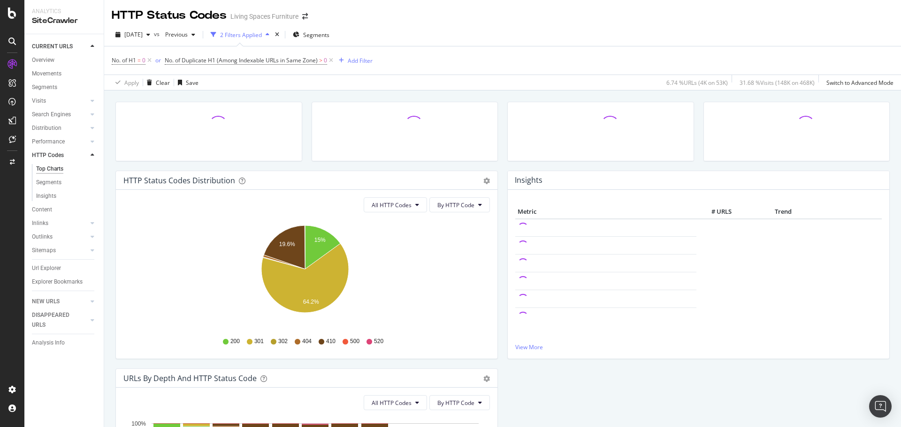
click at [448, 27] on div "[DATE] vs Previous 2 Filters Applied Segments No. of H1 = 0 or No. of Duplicate…" at bounding box center [502, 56] width 797 height 67
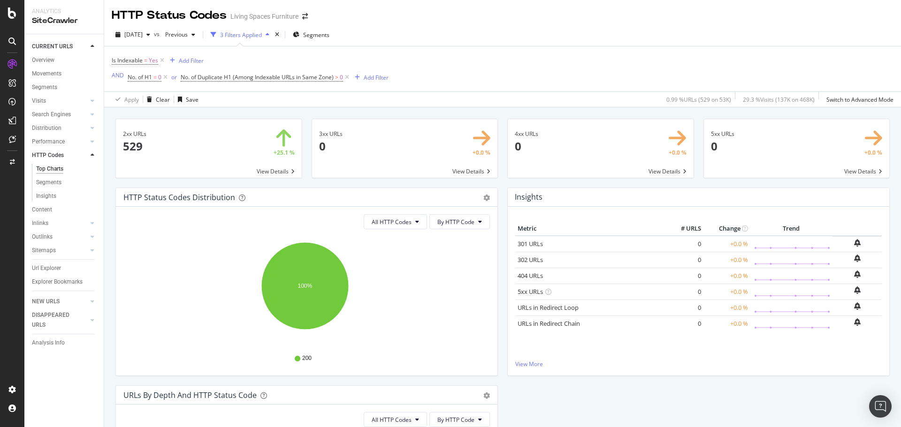
click at [262, 31] on div "3 Filters Applied" at bounding box center [241, 35] width 42 height 8
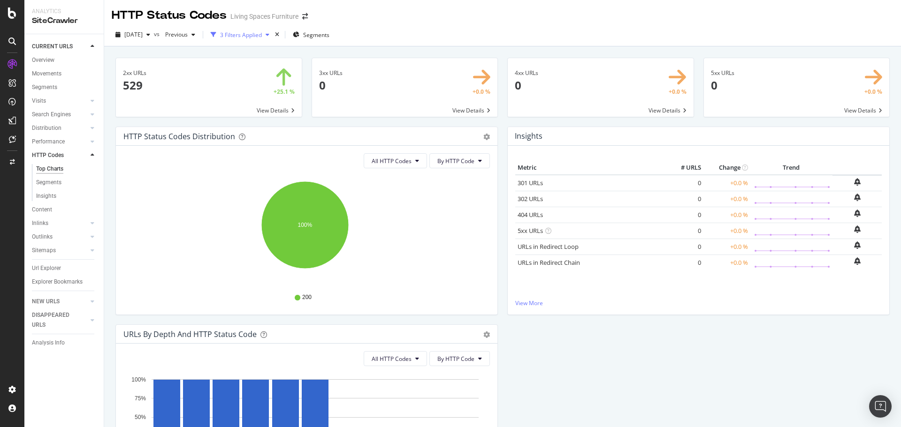
click at [262, 31] on div "3 Filters Applied" at bounding box center [241, 35] width 42 height 8
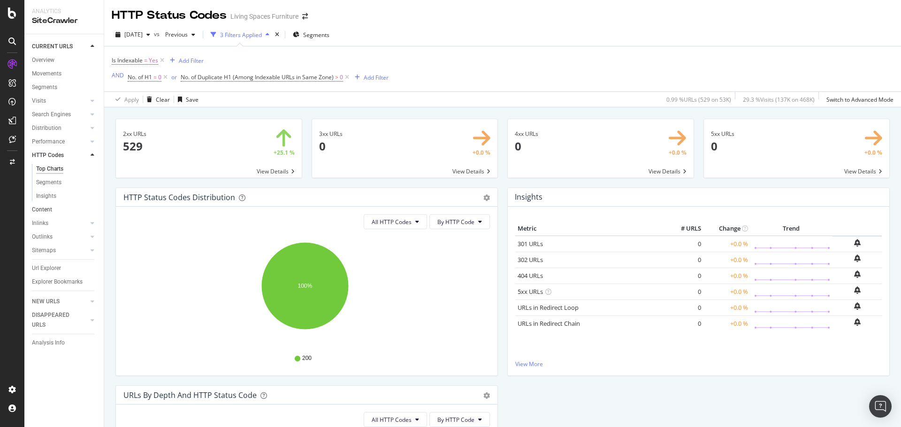
click at [54, 210] on link "Content" at bounding box center [64, 210] width 65 height 10
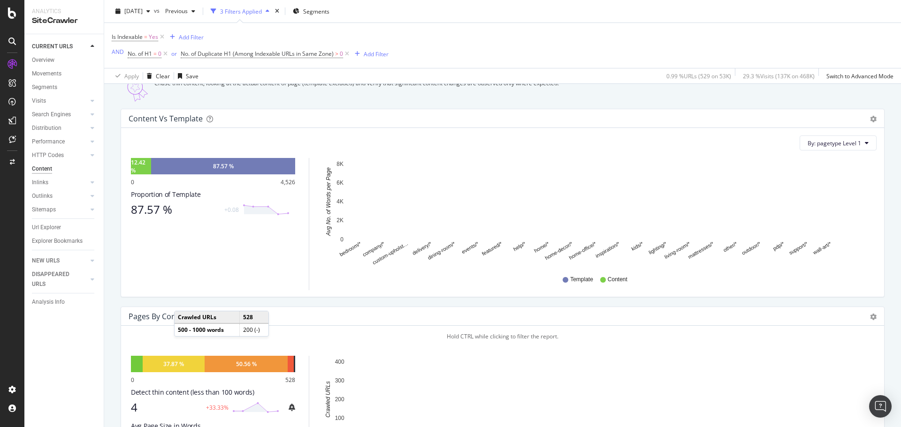
scroll to position [94, 0]
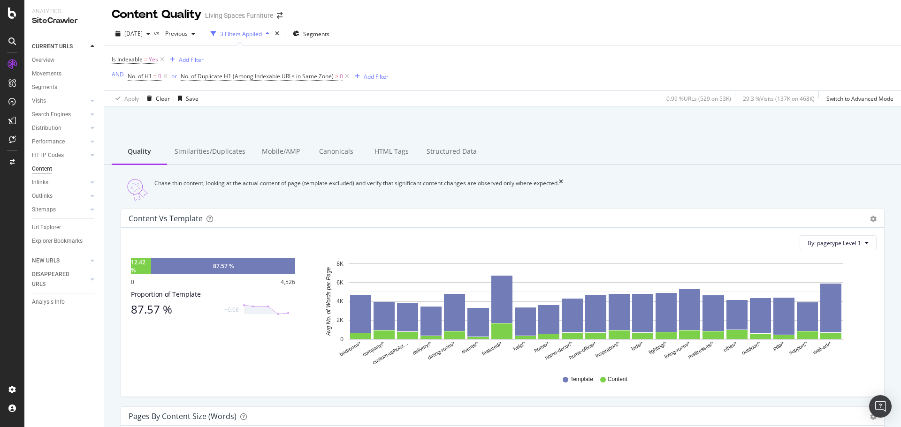
scroll to position [0, 0]
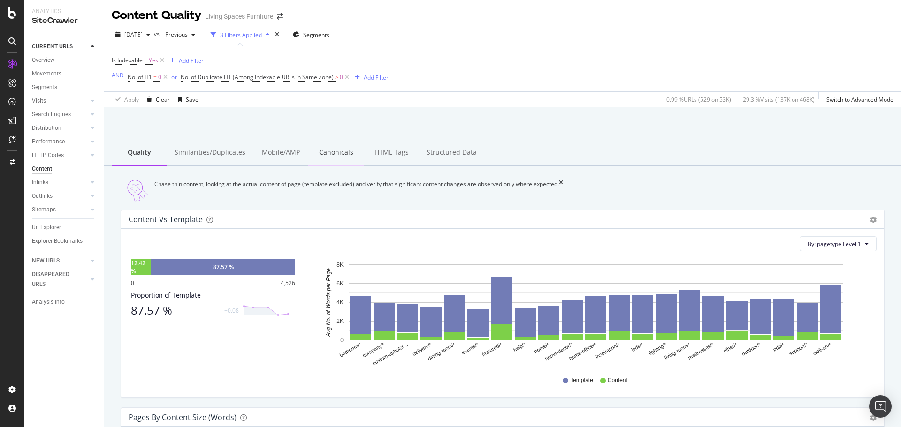
click at [333, 148] on div "Canonicals" at bounding box center [335, 153] width 55 height 26
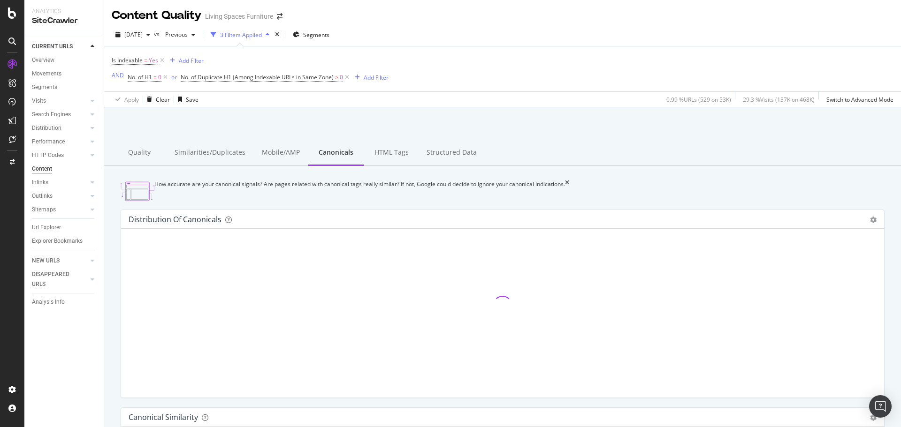
click at [571, 125] on div at bounding box center [502, 132] width 774 height 40
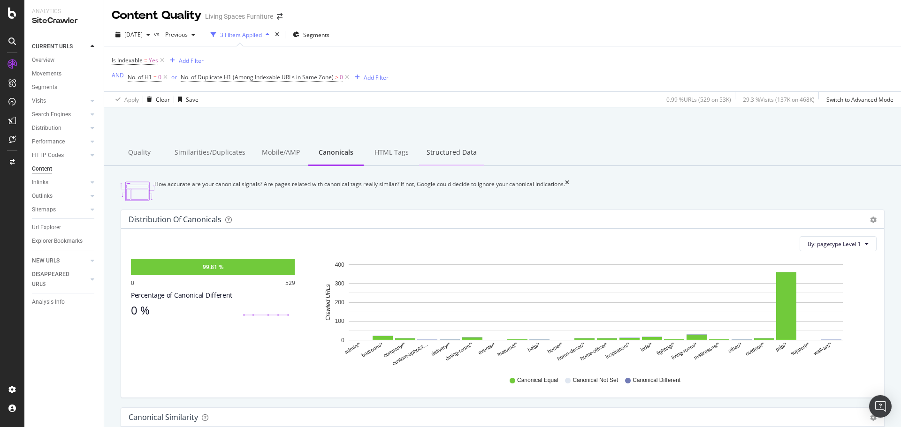
click at [454, 153] on div "Structured Data" at bounding box center [451, 153] width 65 height 26
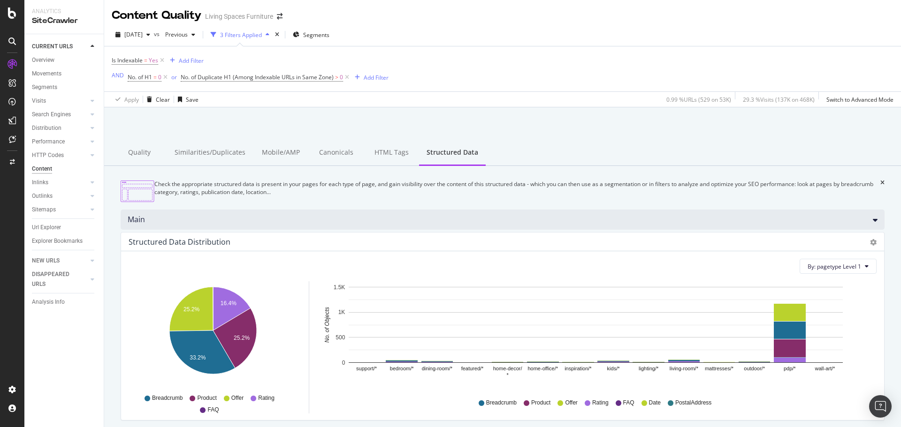
click at [430, 229] on div "Main" at bounding box center [503, 220] width 764 height 20
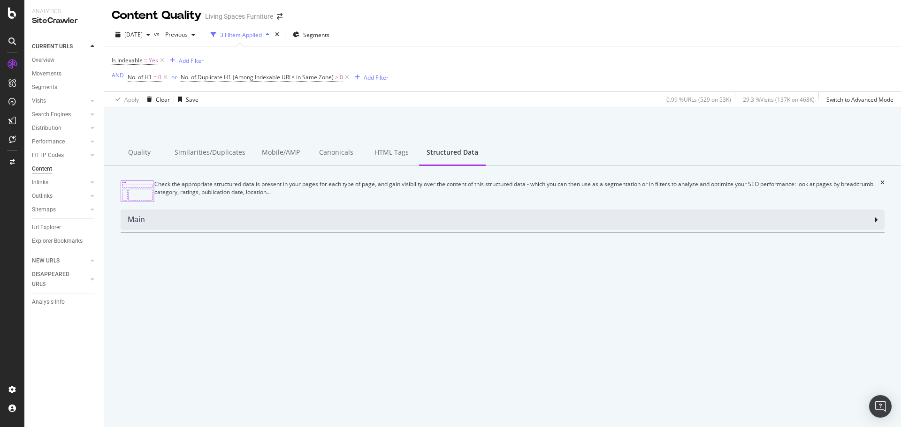
click at [431, 228] on div "Main" at bounding box center [503, 220] width 764 height 20
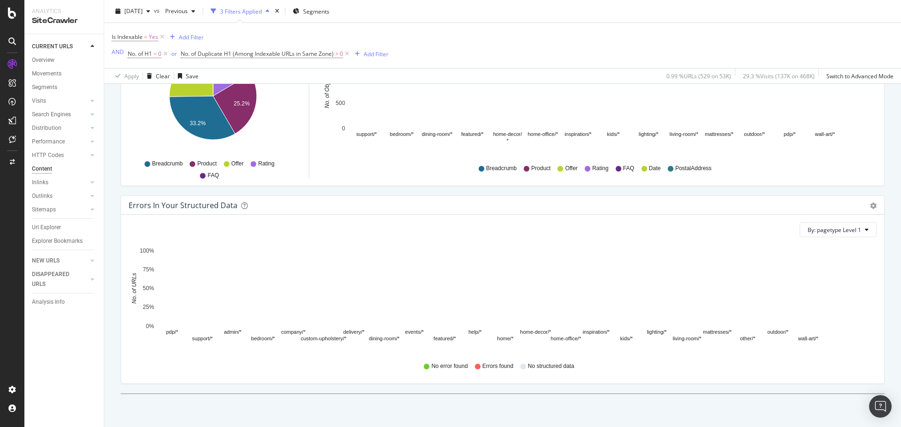
scroll to position [242, 0]
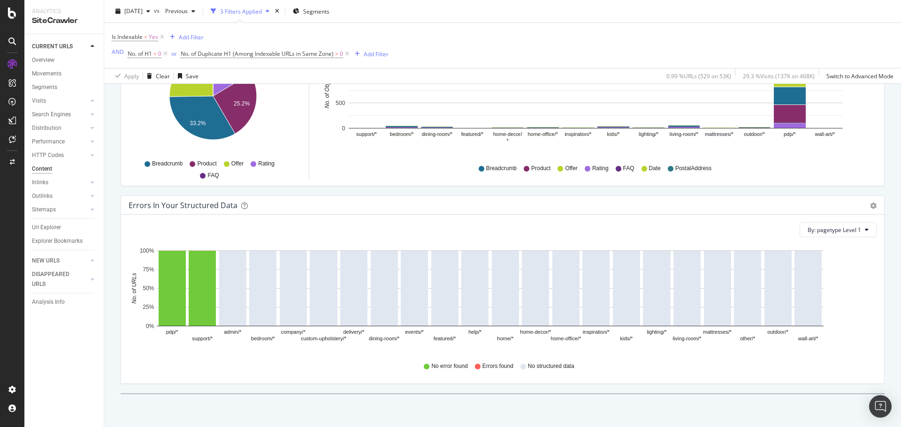
click at [122, 366] on div "By: pagetype Level 1 Hold CTRL while clicking to filter the report. pdp/* suppo…" at bounding box center [502, 299] width 763 height 169
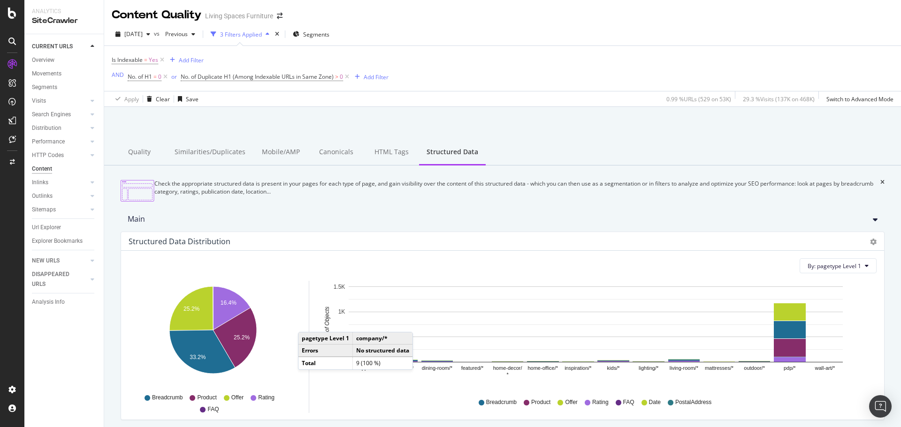
scroll to position [0, 0]
click at [264, 156] on div "Mobile/AMP" at bounding box center [280, 153] width 55 height 26
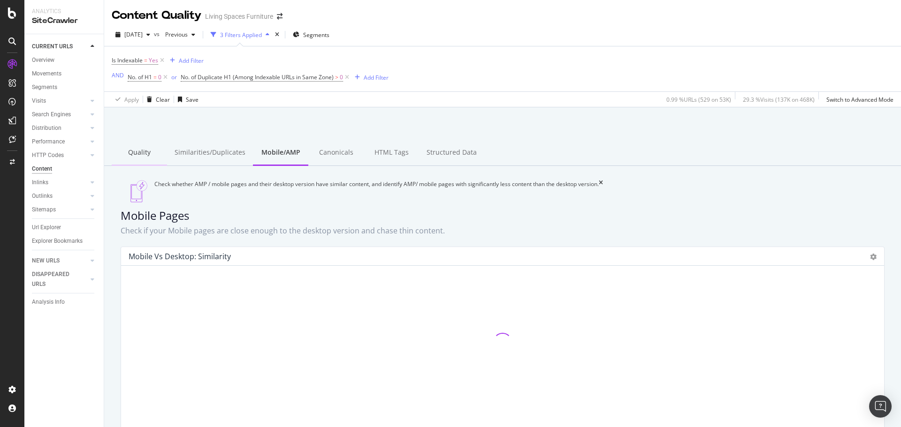
click at [148, 145] on div "Quality" at bounding box center [139, 153] width 55 height 26
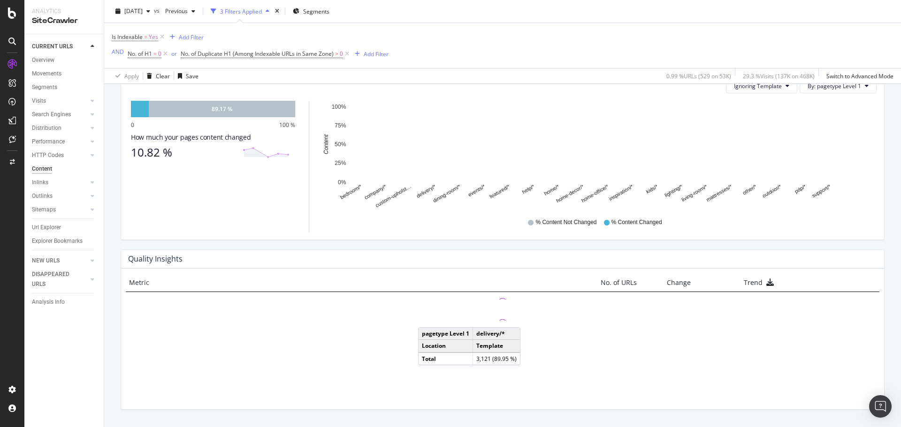
scroll to position [586, 0]
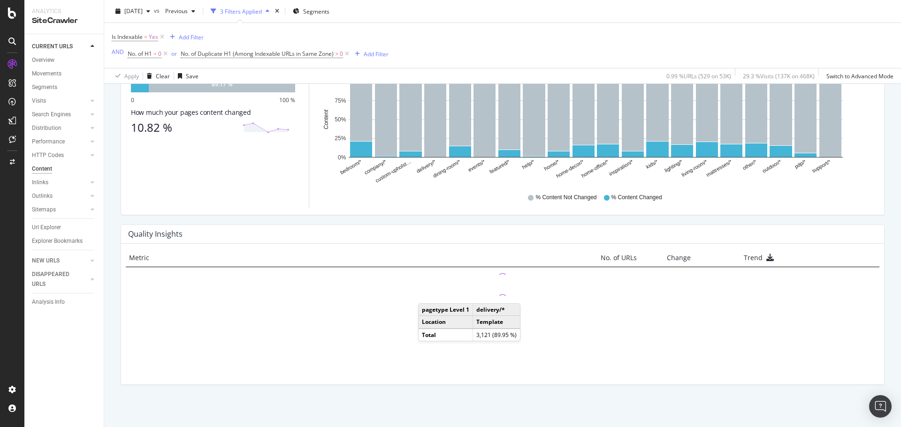
click at [104, 162] on div "Chase thin content, looking at the actual content of page (template excluded) a…" at bounding box center [502, 7] width 797 height 840
click at [108, 160] on div "Chase thin content, looking at the actual content of page (template excluded) a…" at bounding box center [502, 7] width 797 height 840
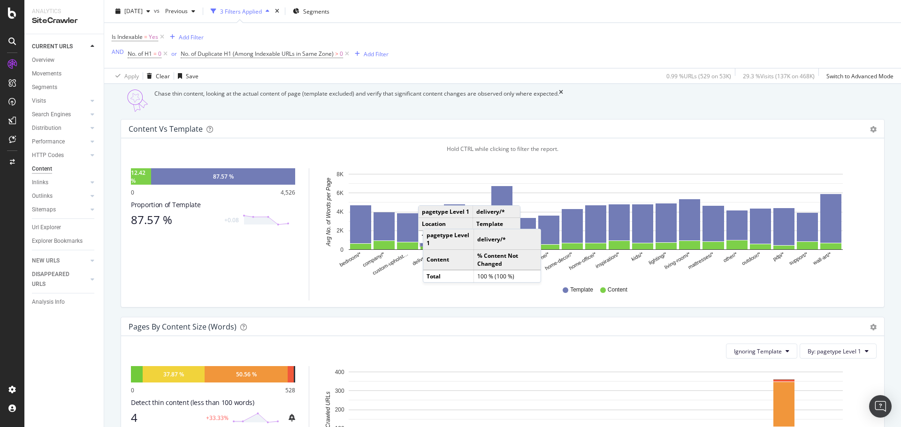
scroll to position [0, 0]
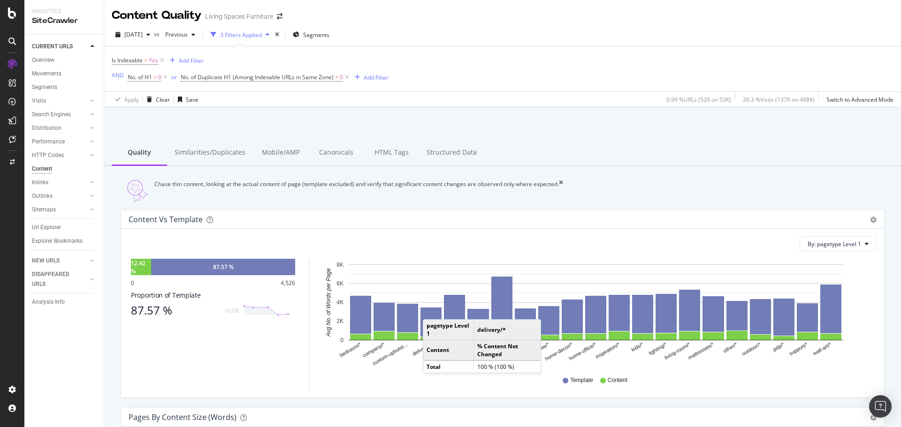
click at [692, 203] on div "Chase thin content, looking at the actual content of page (template excluded) a…" at bounding box center [503, 191] width 764 height 23
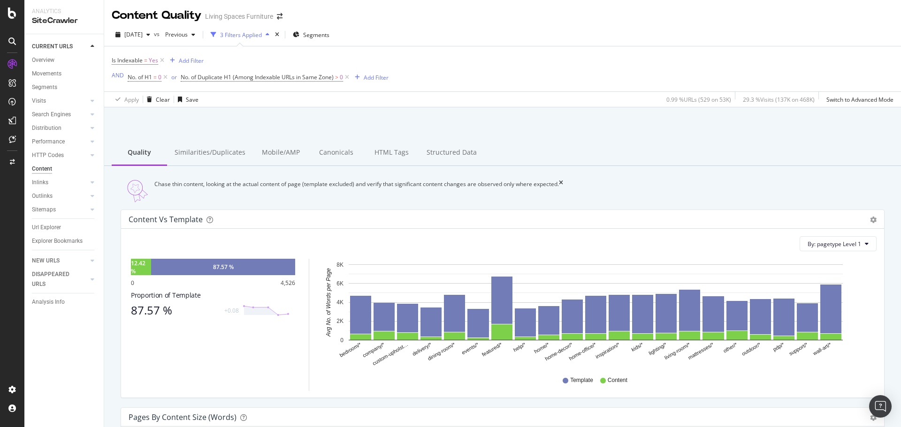
drag, startPoint x: 216, startPoint y: 153, endPoint x: 513, endPoint y: 259, distance: 315.2
click at [216, 153] on div "Similarities/Duplicates" at bounding box center [210, 153] width 86 height 26
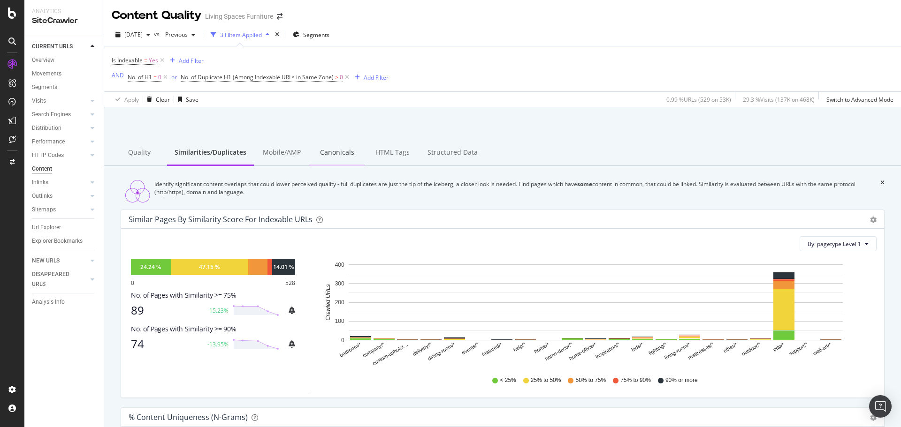
click at [340, 149] on div "Canonicals" at bounding box center [336, 153] width 55 height 26
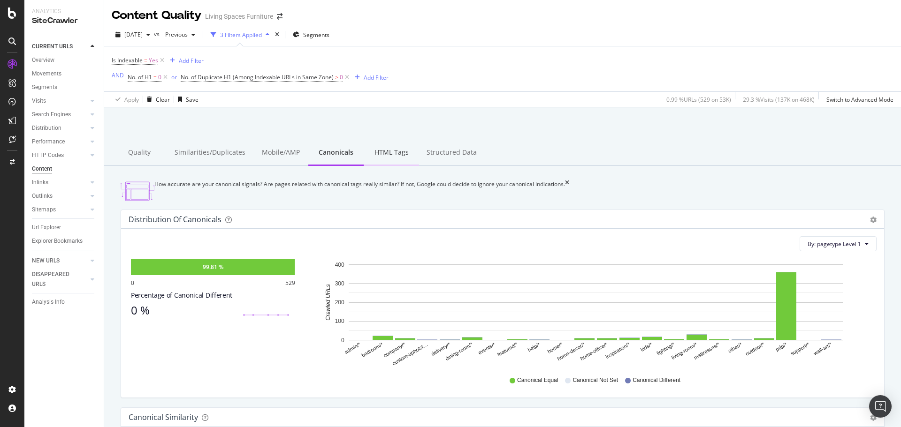
click at [387, 152] on div "HTML Tags" at bounding box center [391, 153] width 55 height 26
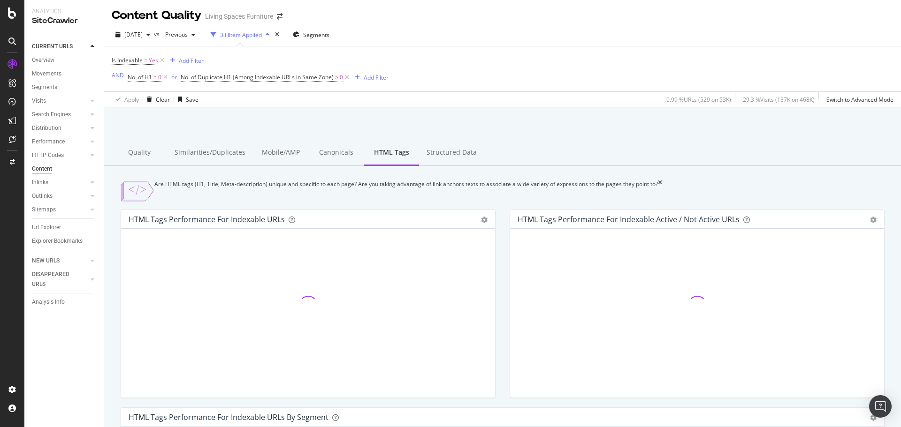
scroll to position [47, 0]
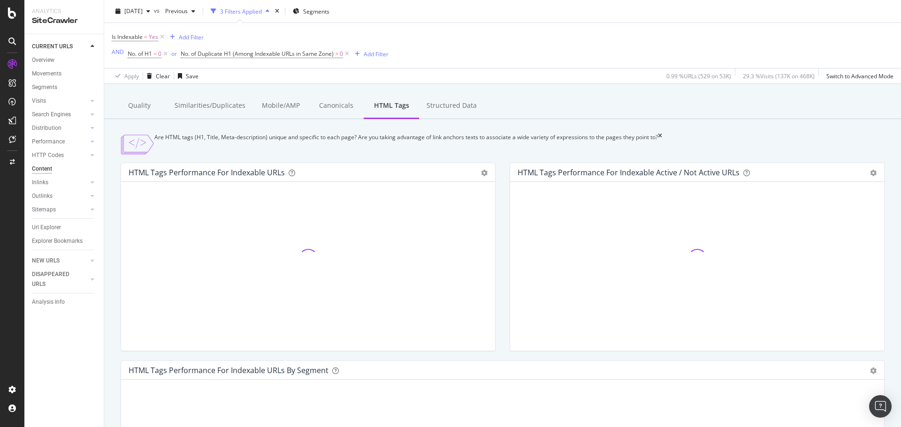
click at [487, 213] on div "Hold CTRL while clicking to filter the report." at bounding box center [308, 266] width 374 height 169
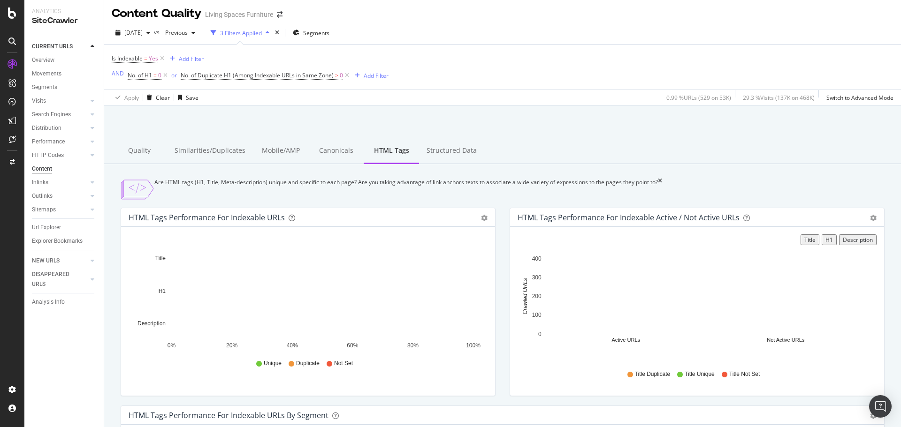
scroll to position [0, 0]
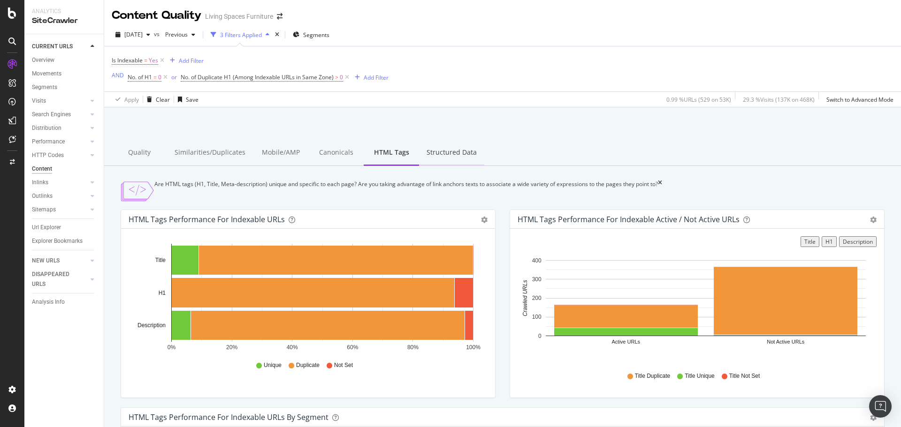
click at [444, 156] on div "Structured Data" at bounding box center [451, 153] width 65 height 26
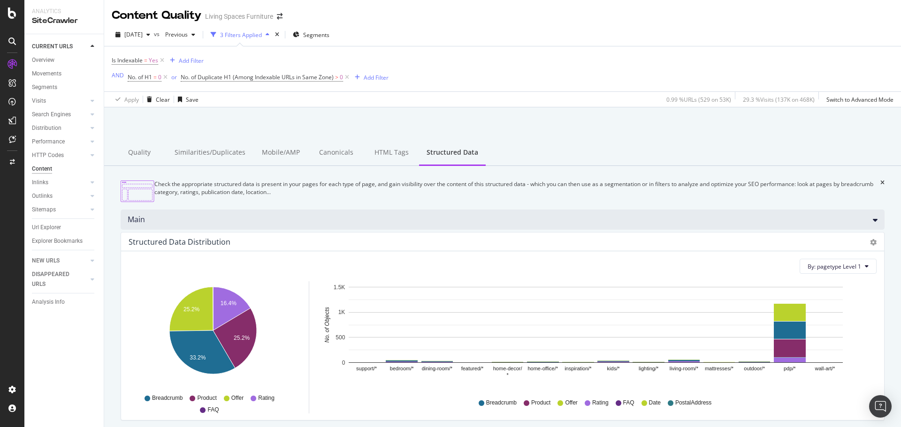
click at [404, 220] on div "Main" at bounding box center [503, 220] width 764 height 20
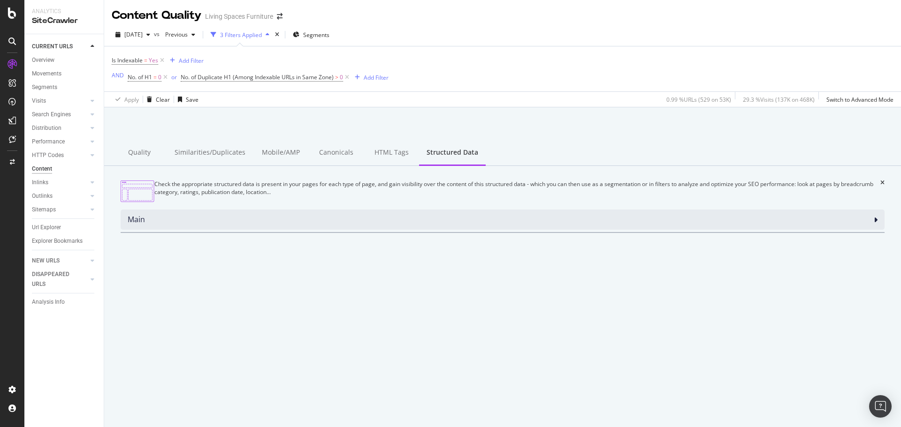
click at [401, 223] on div "Main" at bounding box center [503, 220] width 764 height 20
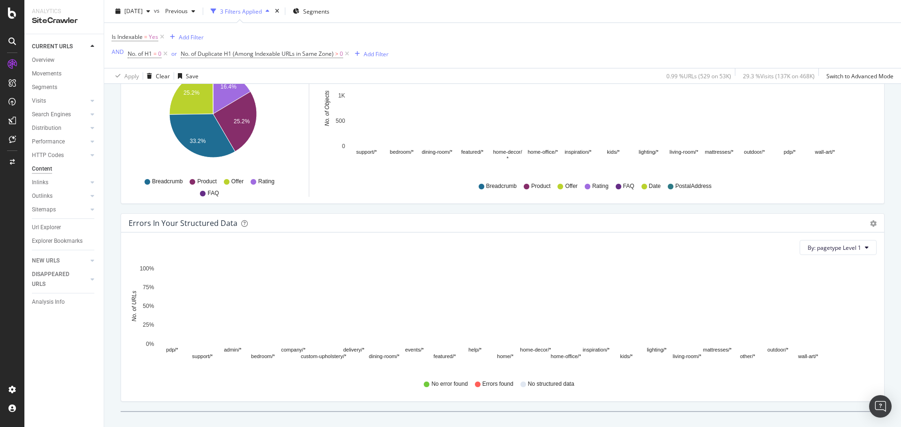
scroll to position [242, 0]
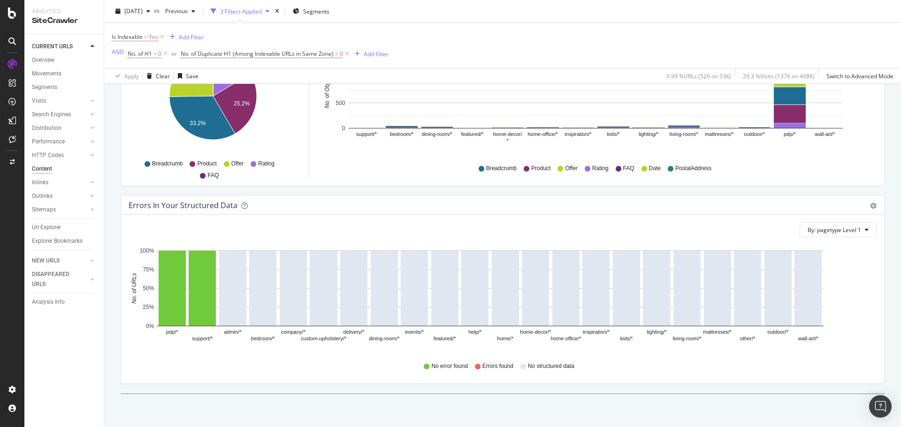
click at [271, 381] on div "By: pagetype Level 1 Hold CTRL while clicking to filter the report. pdp/* suppo…" at bounding box center [502, 299] width 763 height 169
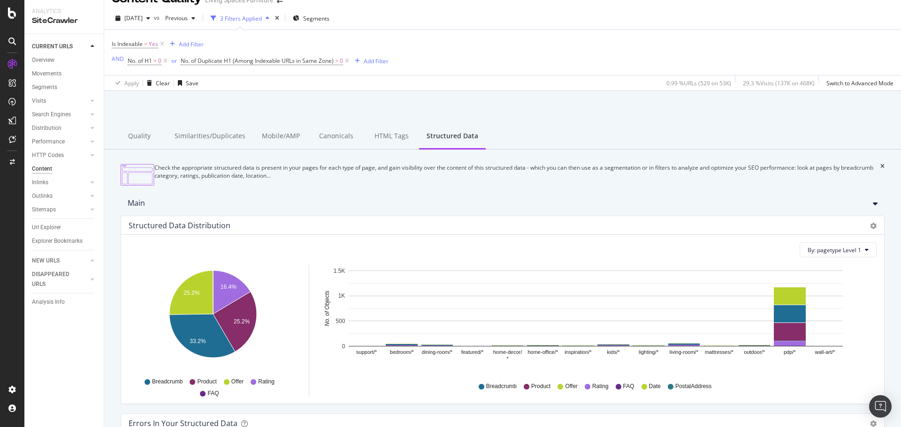
scroll to position [8, 0]
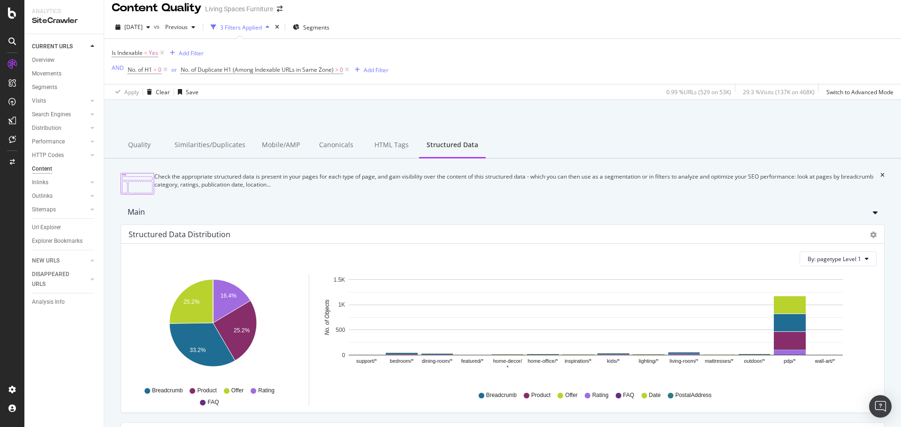
click at [324, 380] on icon "support/* bedroom/* dining-room/* featured/* home-decor/ * home-office/* inspir…" at bounding box center [594, 328] width 549 height 109
click at [57, 188] on div "Inlinks" at bounding box center [68, 183] width 72 height 14
click at [57, 184] on link "Inlinks" at bounding box center [60, 183] width 56 height 10
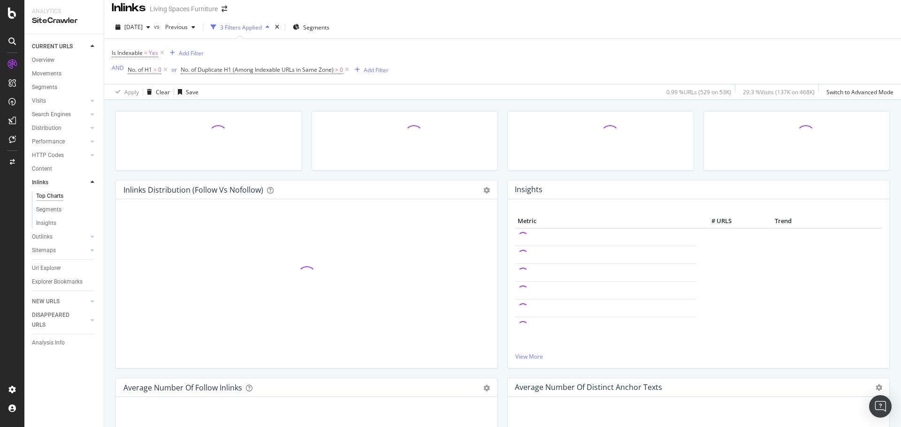
click at [107, 173] on div "Inlinks Distribution (Follow vs Nofollow) Pie Table Add to Custom Report Hold C…" at bounding box center [502, 313] width 797 height 427
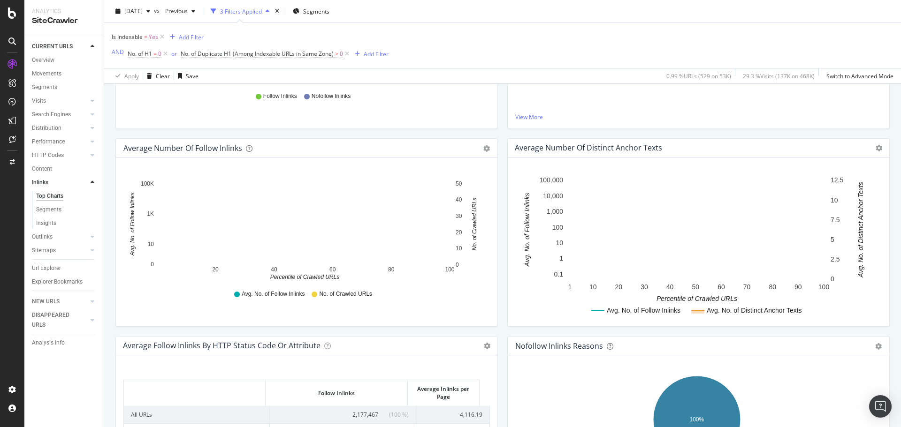
scroll to position [242, 0]
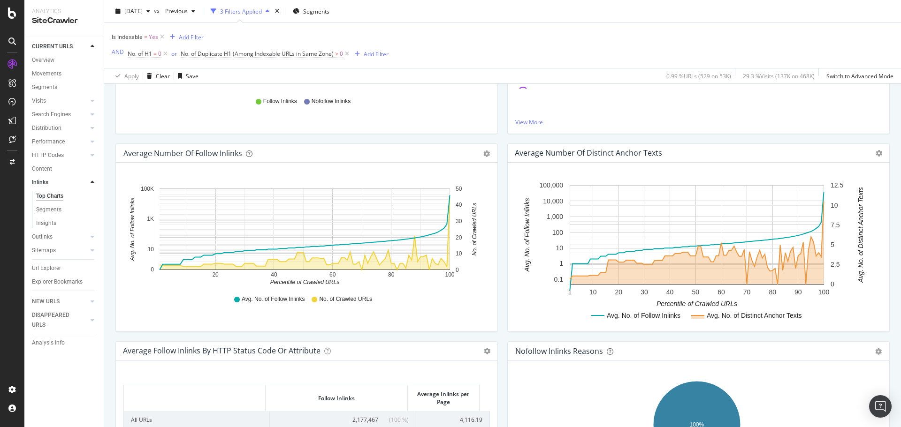
click at [508, 220] on div "Avg. No. of Follow Inlinks Avg. No. of Distinct Anchor Texts 1 10 20 30 40 50 6…" at bounding box center [698, 247] width 381 height 169
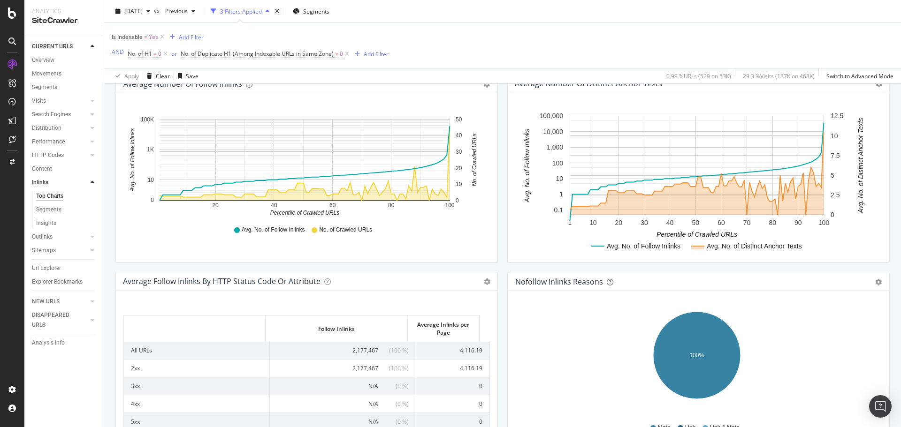
scroll to position [383, 0]
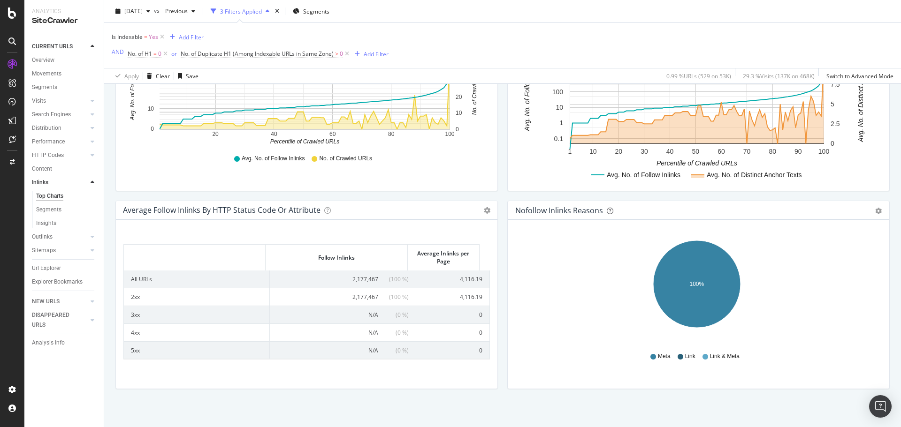
click at [495, 252] on div "Average Follow Inlinks by HTTP Status Code or Attribute Table Expand Export as …" at bounding box center [307, 300] width 392 height 198
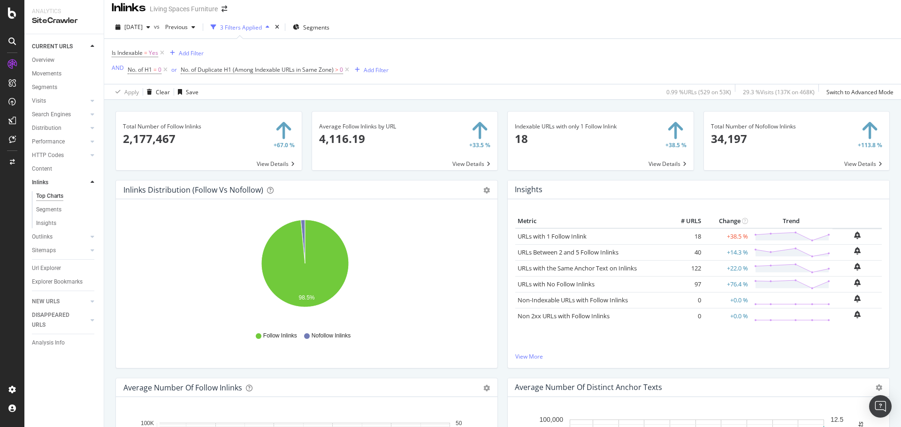
scroll to position [0, 0]
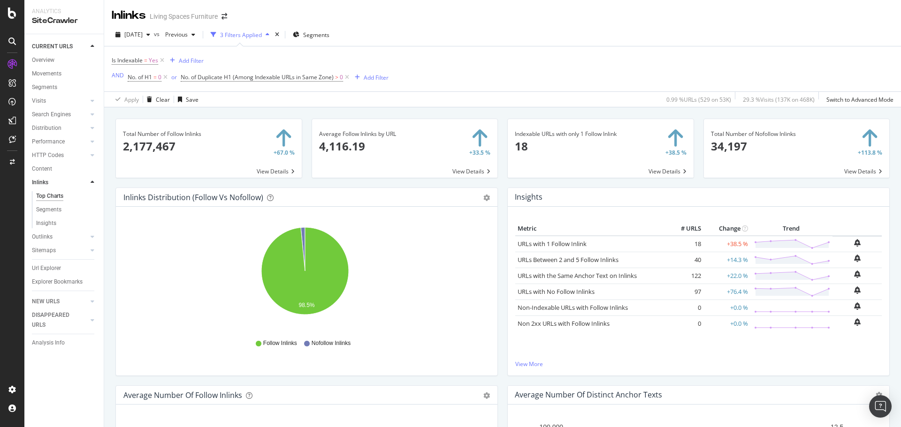
click at [605, 202] on div "Insights" at bounding box center [698, 197] width 381 height 19
click at [266, 167] on span at bounding box center [209, 148] width 186 height 59
